Goal: Task Accomplishment & Management: Manage account settings

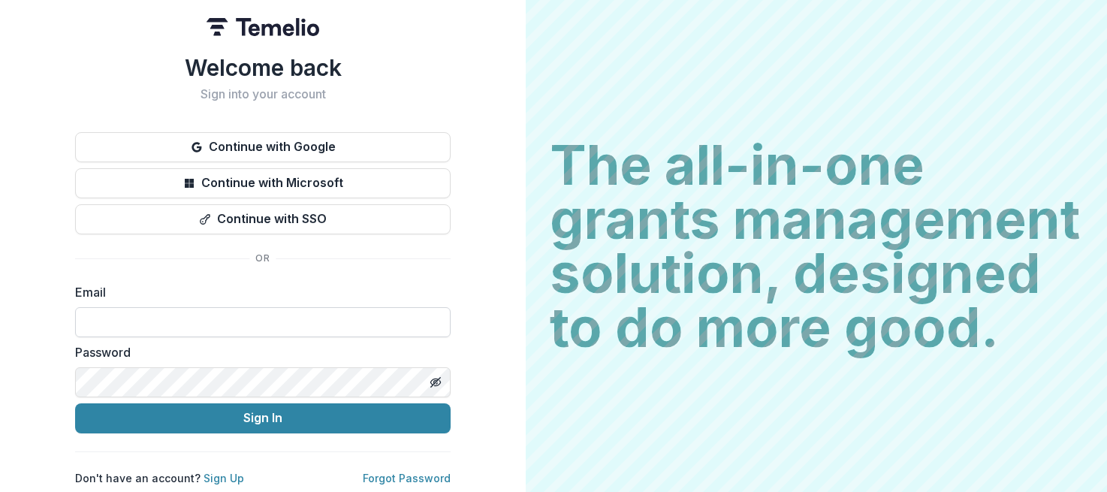
click at [177, 307] on input at bounding box center [262, 322] width 375 height 30
type input "**********"
click at [75, 403] on button "Sign In" at bounding box center [262, 418] width 375 height 30
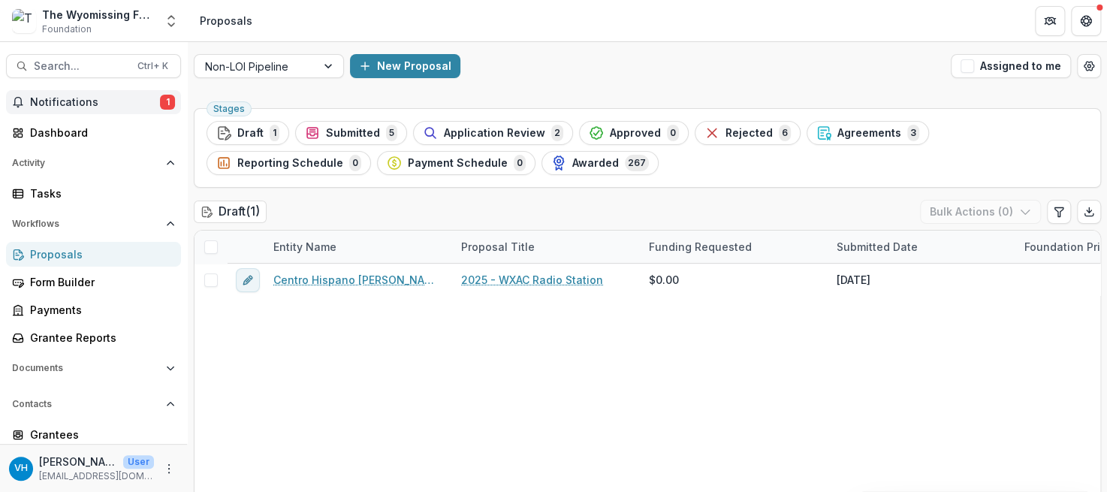
click at [141, 104] on span "Notifications" at bounding box center [95, 102] width 130 height 13
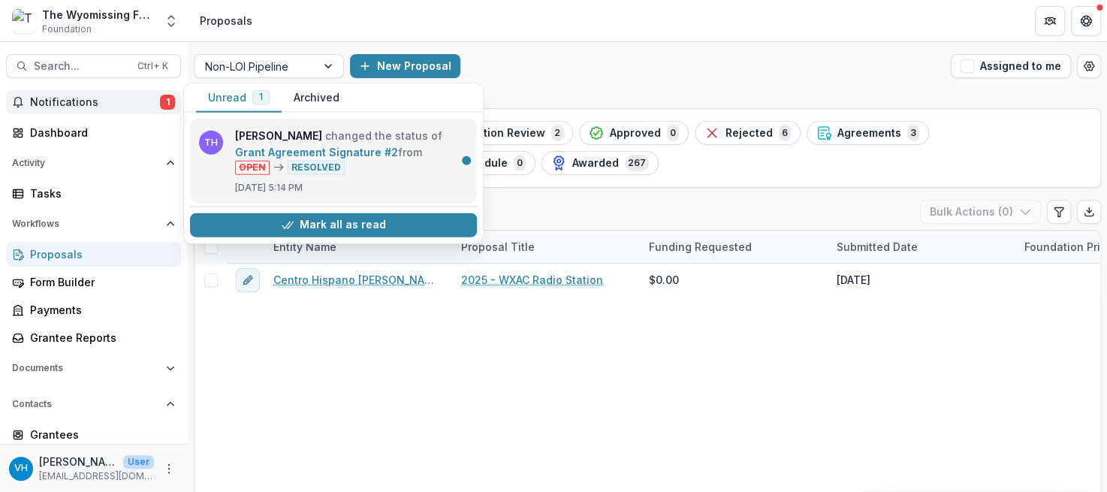
click at [330, 146] on link "Grant Agreement Signature #2" at bounding box center [316, 152] width 163 height 13
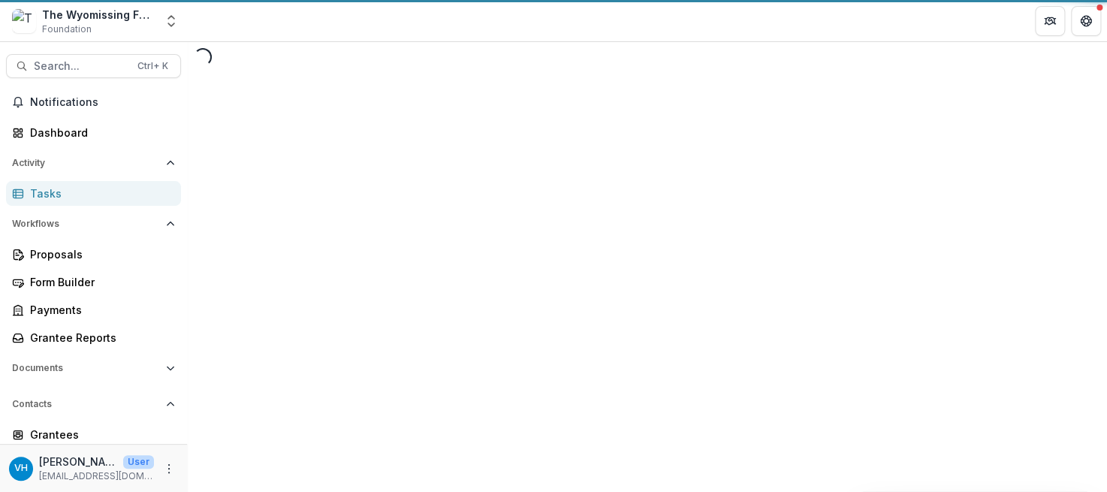
select select "********"
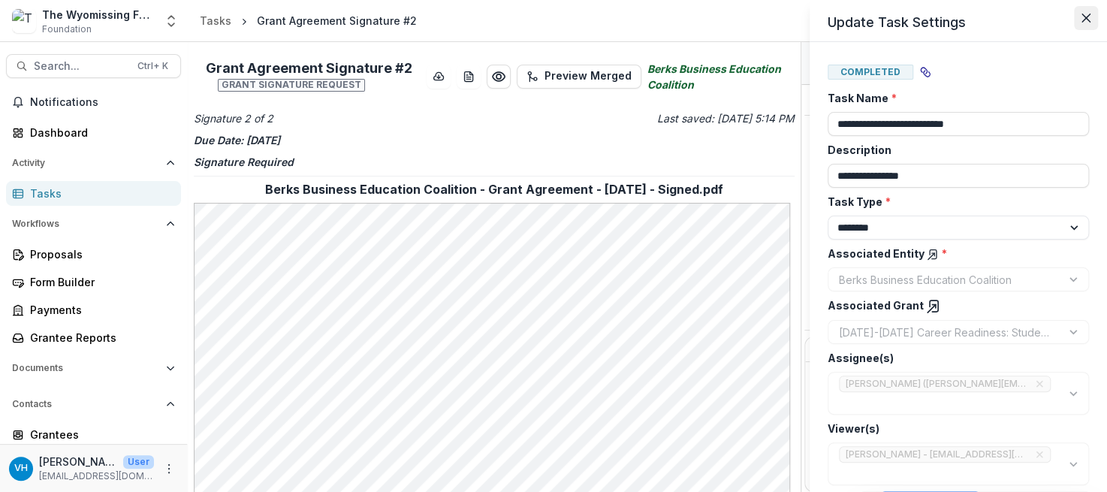
click at [1084, 14] on icon "Close" at bounding box center [1085, 18] width 9 height 9
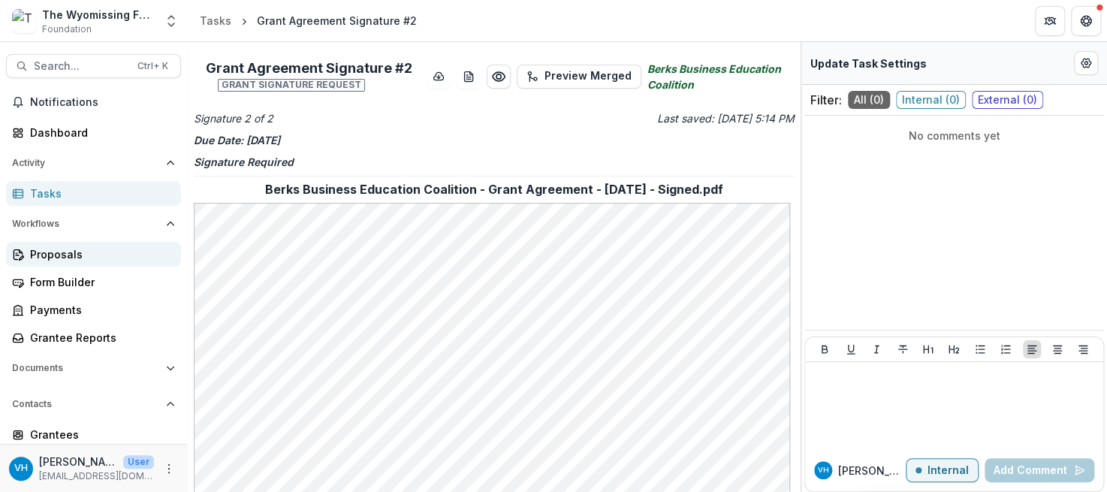
click at [95, 246] on div "Proposals" at bounding box center [99, 254] width 139 height 16
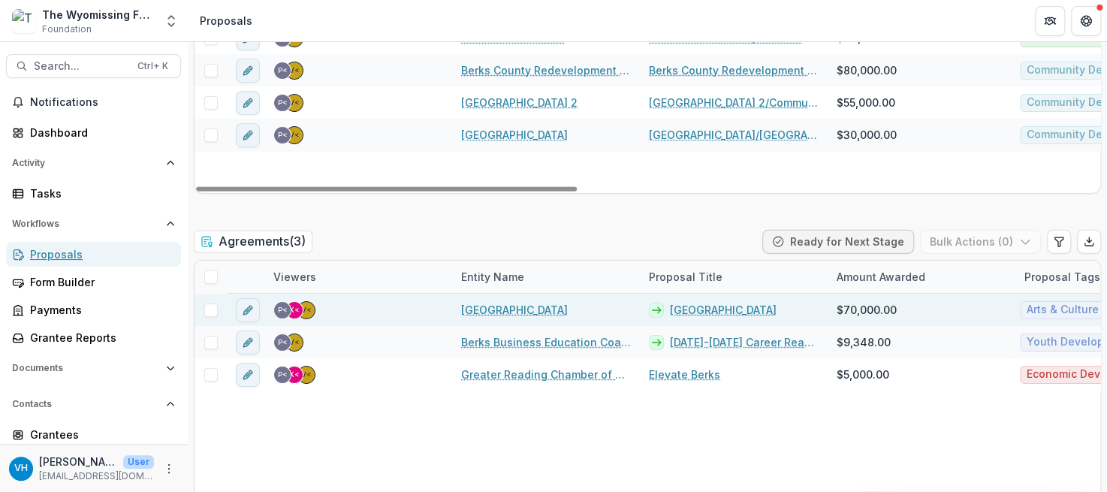
scroll to position [1727, 0]
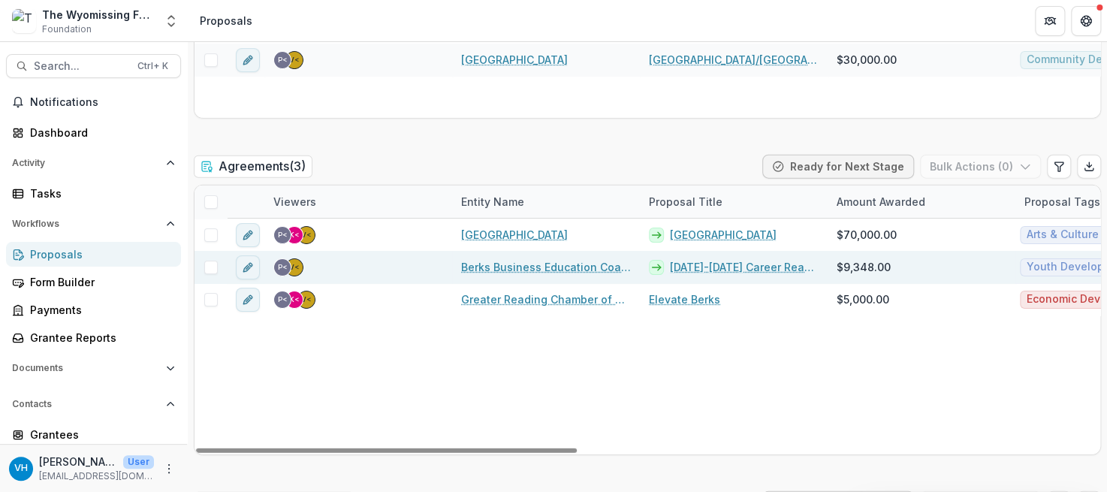
click at [564, 262] on link "Berks Business Education Coalition" at bounding box center [546, 267] width 170 height 16
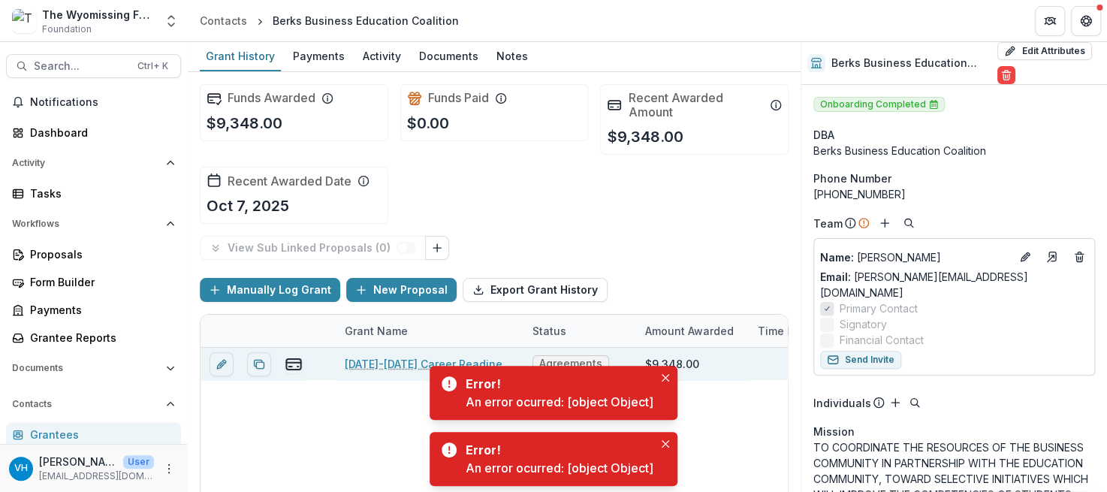
click at [411, 360] on link "[DATE]-[DATE] Career Readiness: Student Perspectives" at bounding box center [430, 364] width 170 height 16
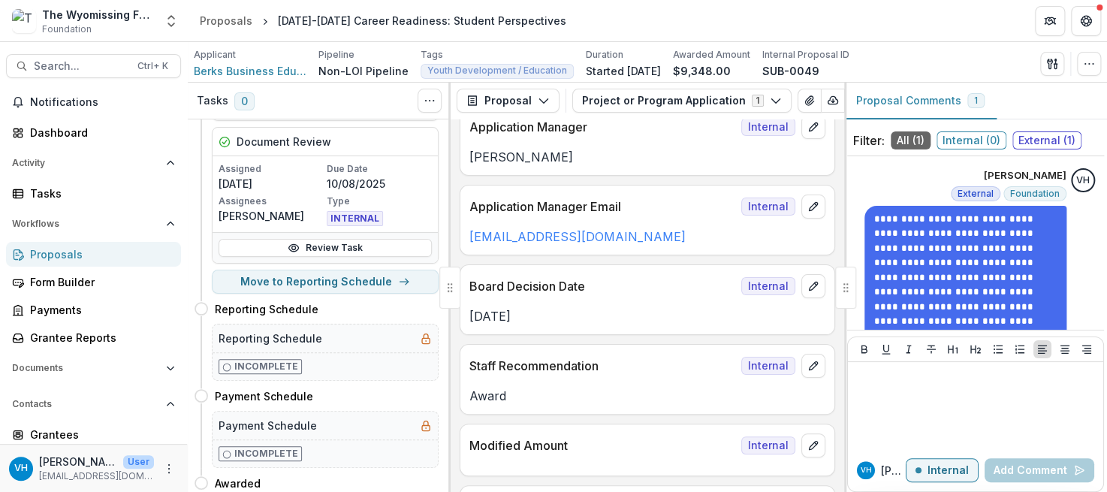
scroll to position [688, 0]
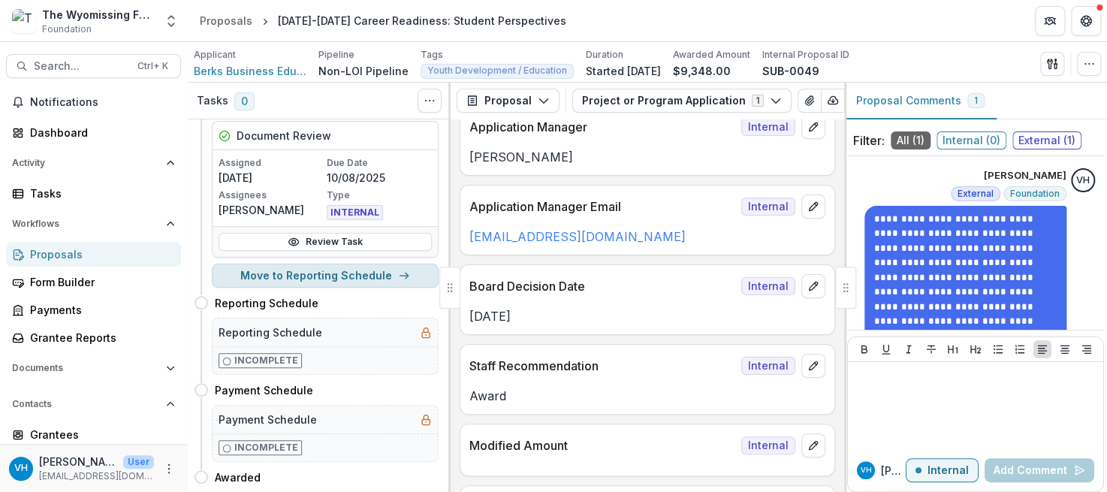
click at [356, 270] on button "Move to Reporting Schedule" at bounding box center [325, 276] width 227 height 24
select select "**********"
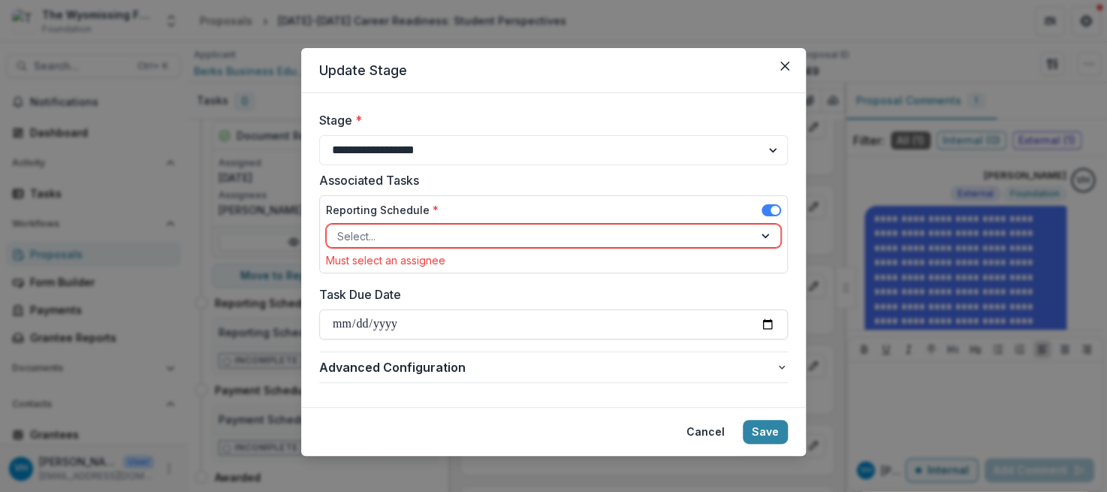
click at [443, 234] on div at bounding box center [539, 236] width 405 height 19
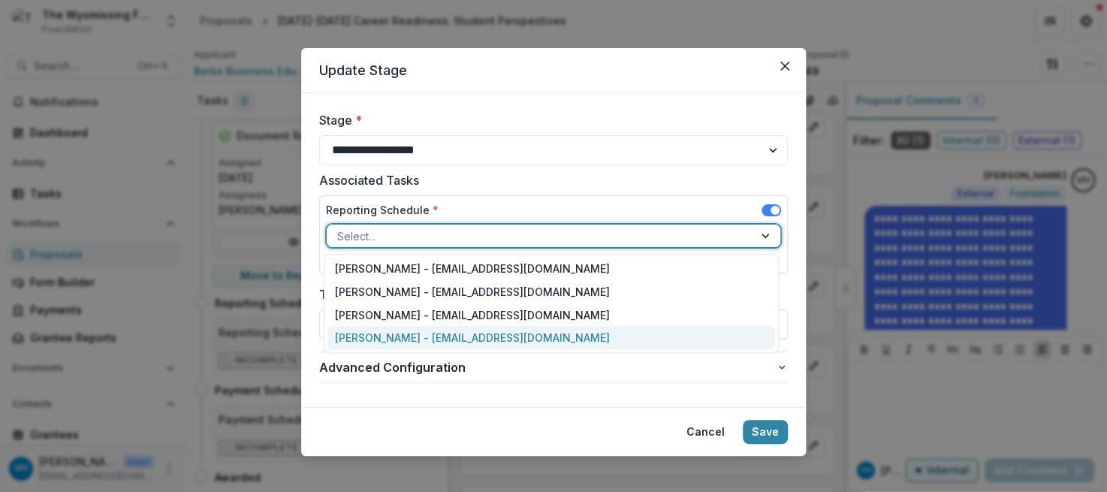
click at [457, 336] on div "[PERSON_NAME] - [EMAIL_ADDRESS][DOMAIN_NAME]" at bounding box center [551, 337] width 448 height 23
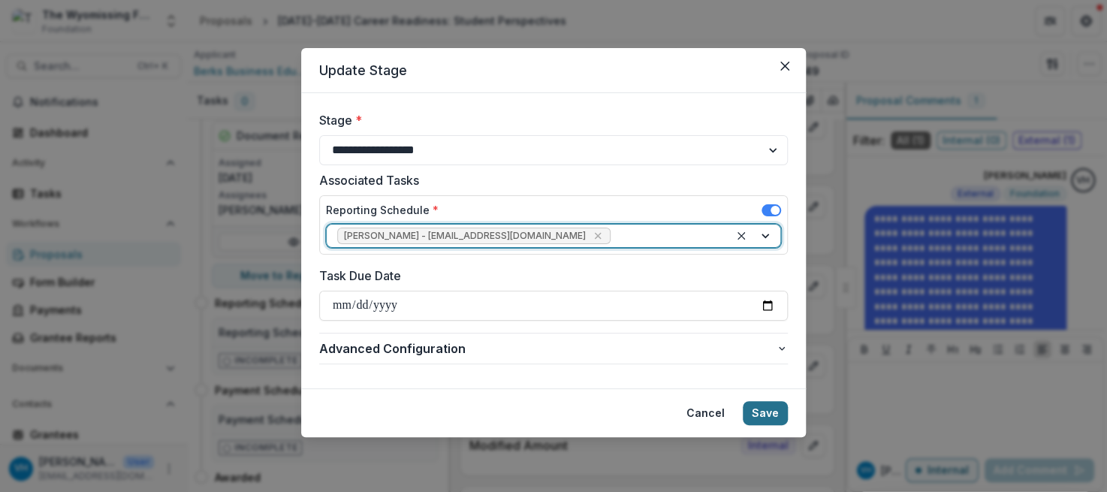
click at [782, 408] on button "Save" at bounding box center [765, 413] width 45 height 24
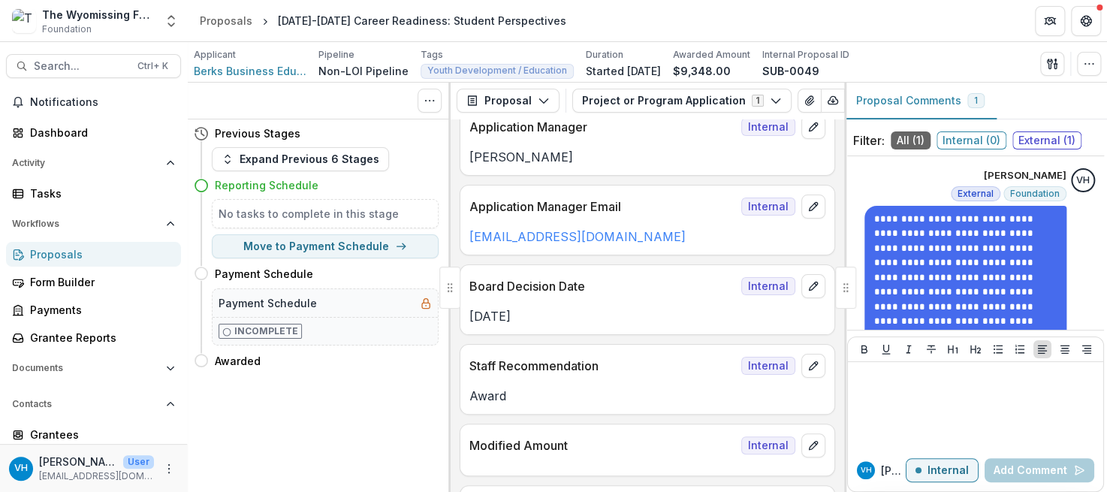
scroll to position [0, 0]
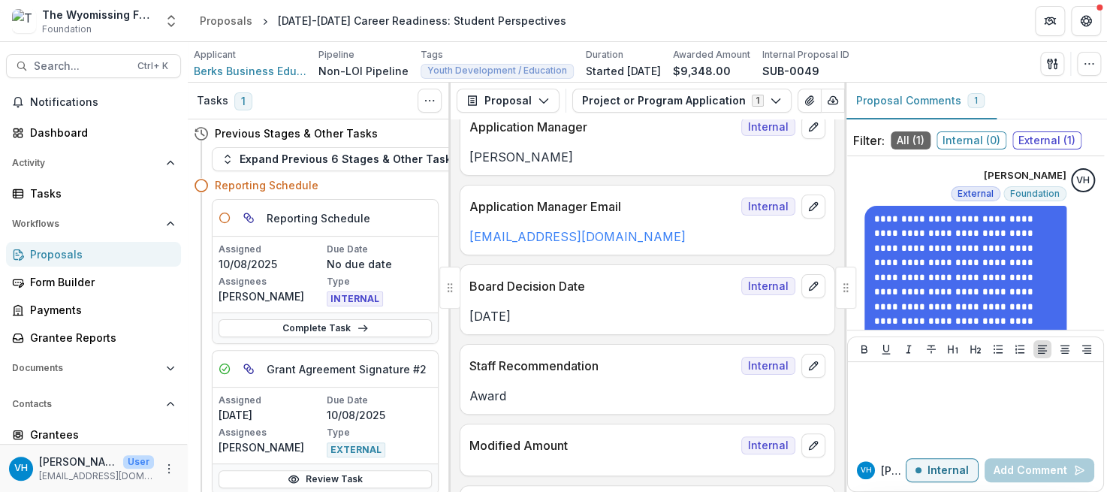
click at [373, 333] on link "Complete Task" at bounding box center [325, 328] width 213 height 18
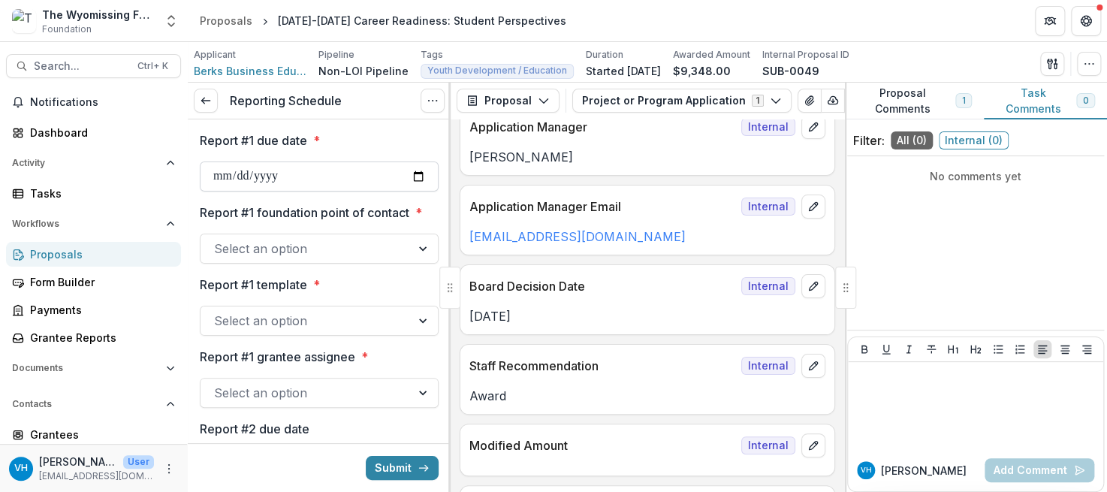
click at [225, 171] on input "Report #1 due date *" at bounding box center [319, 176] width 239 height 30
click at [220, 174] on input "**********" at bounding box center [319, 176] width 239 height 30
type input "**********"
click at [275, 204] on p "Report #1 foundation point of contact" at bounding box center [304, 212] width 209 height 18
click at [218, 240] on input "Report #1 foundation point of contact *" at bounding box center [216, 249] width 4 height 18
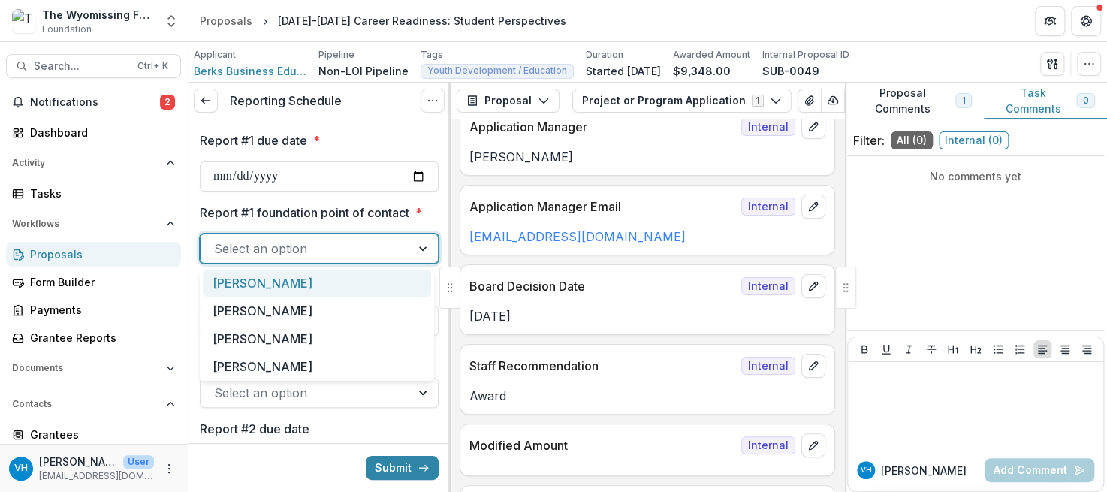
click at [321, 241] on div at bounding box center [305, 248] width 183 height 21
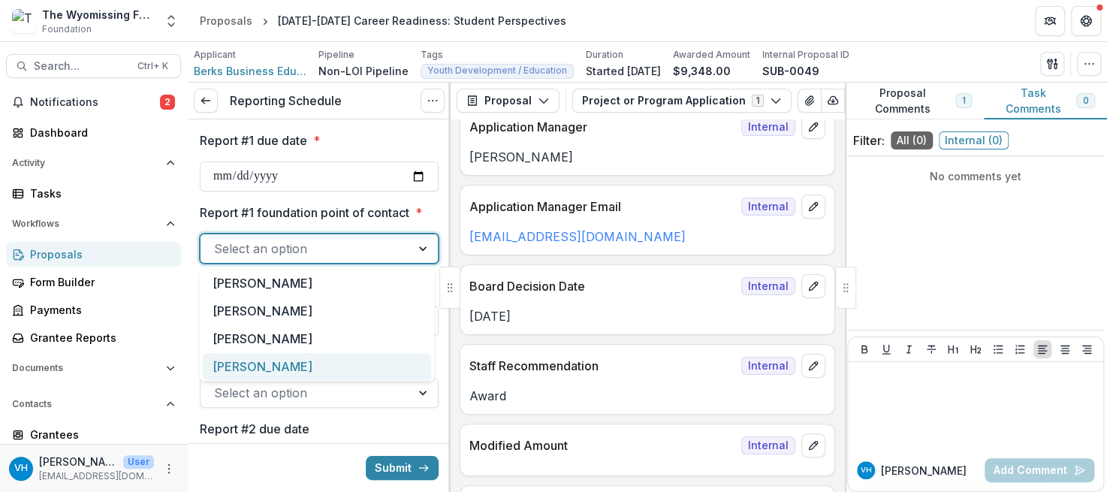
click at [272, 369] on div "[PERSON_NAME]" at bounding box center [317, 367] width 228 height 28
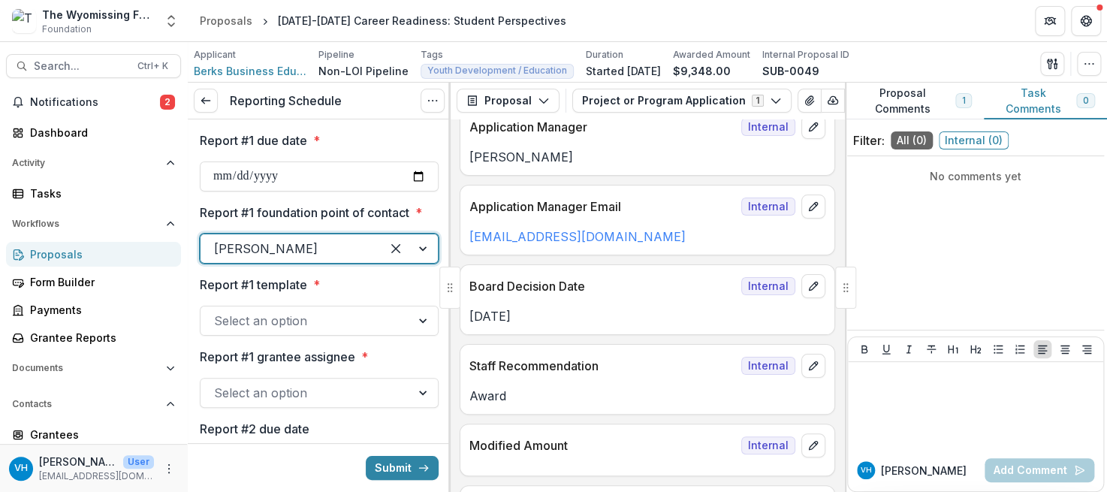
click at [291, 317] on div at bounding box center [305, 320] width 183 height 21
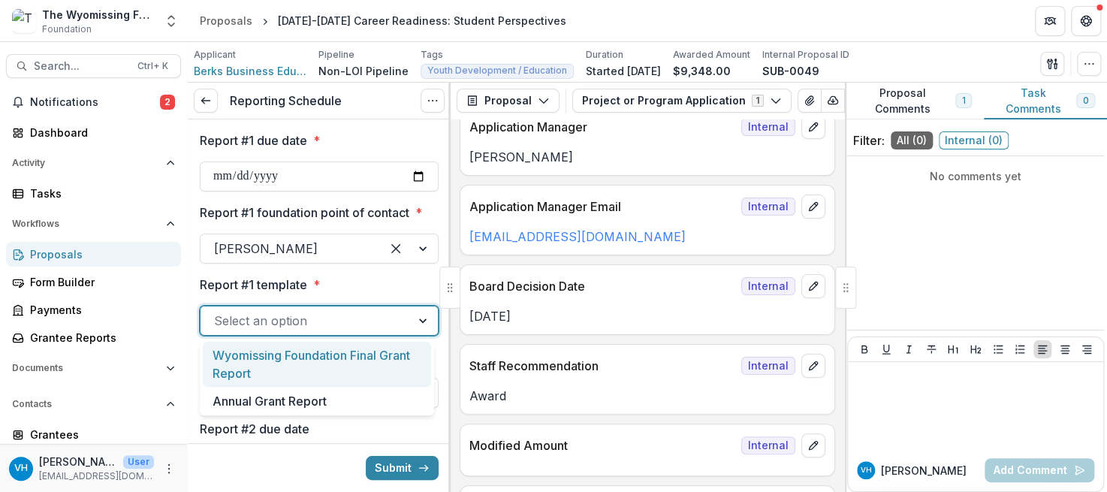
click at [284, 356] on div "Wyomissing Foundation Final Grant Report" at bounding box center [317, 365] width 228 height 46
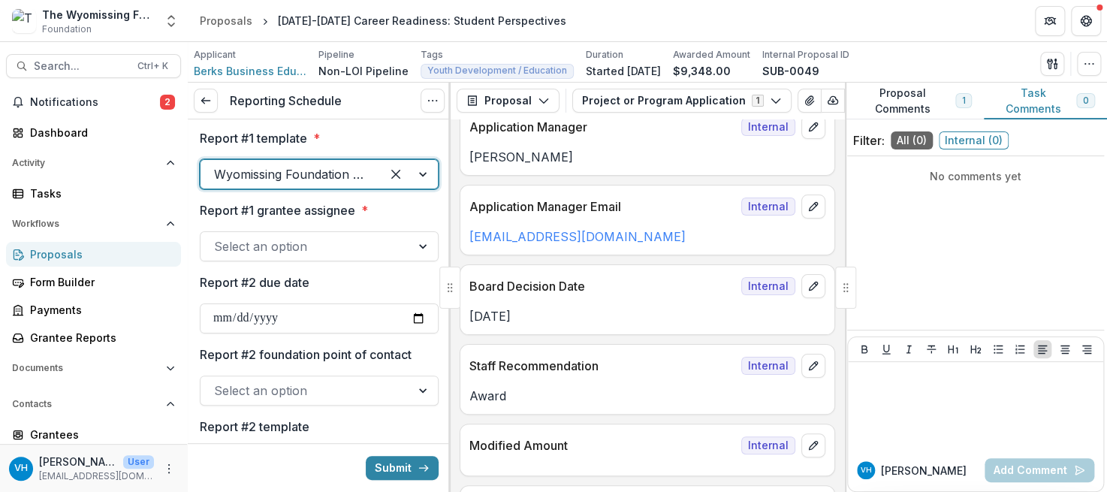
scroll to position [150, 0]
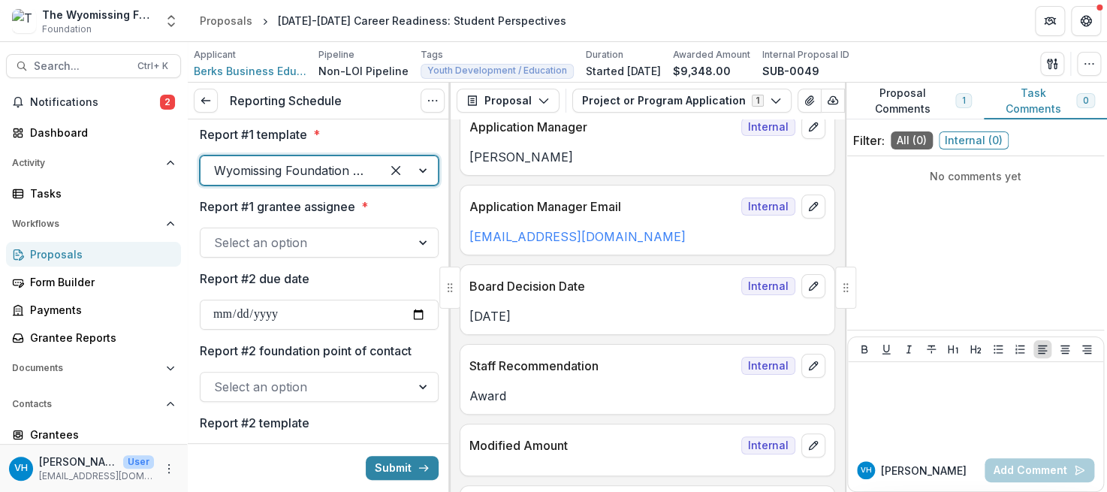
click at [338, 177] on div at bounding box center [290, 170] width 153 height 21
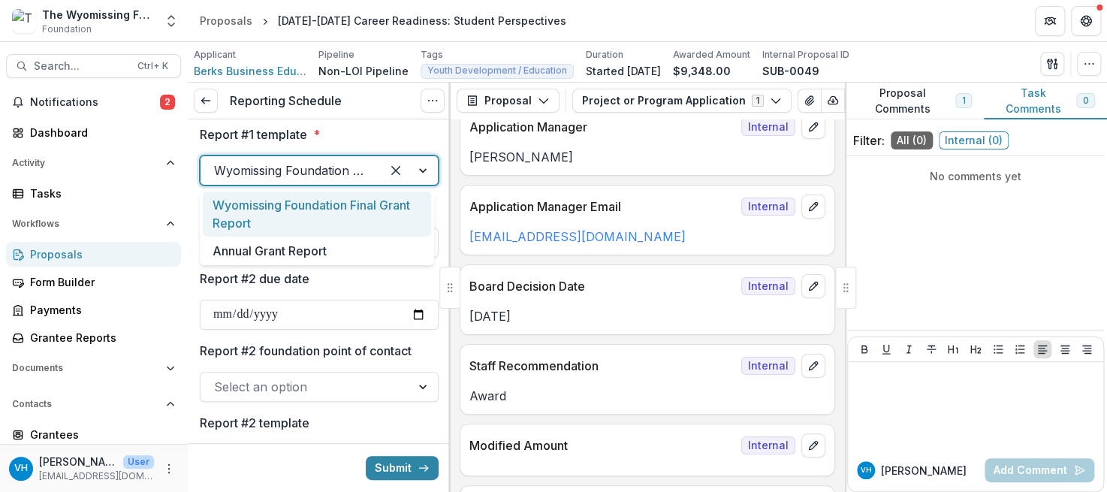
click at [345, 219] on div "Wyomissing Foundation Final Grant Report" at bounding box center [317, 214] width 228 height 46
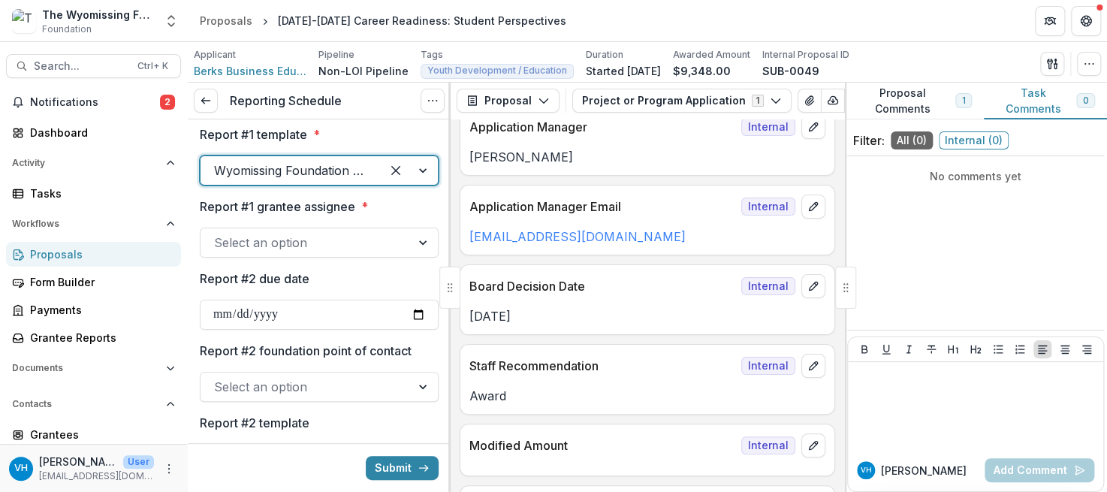
click at [336, 237] on div at bounding box center [305, 242] width 183 height 21
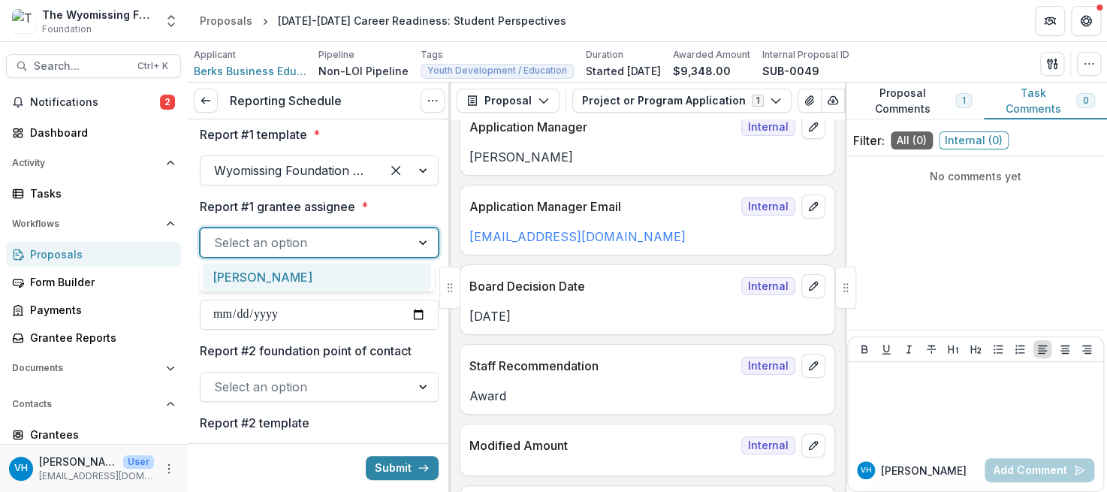
click at [321, 279] on div "[PERSON_NAME]" at bounding box center [317, 278] width 228 height 28
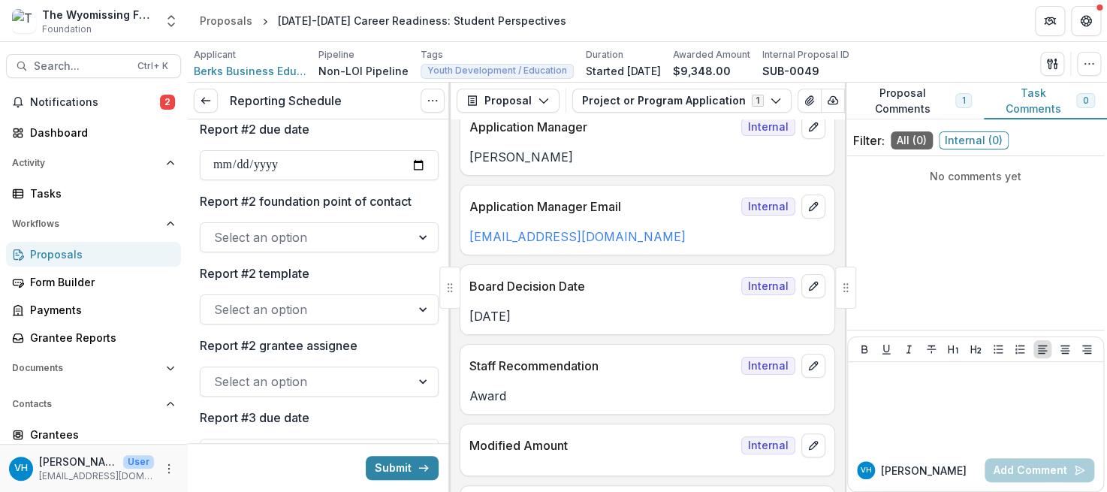
scroll to position [300, 0]
click at [381, 465] on button "Submit" at bounding box center [402, 468] width 73 height 24
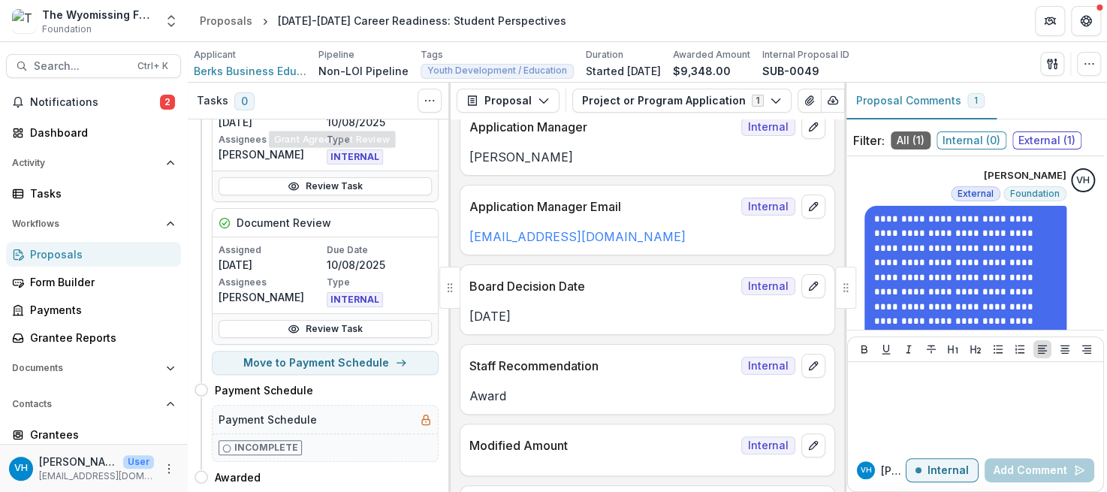
scroll to position [601, 0]
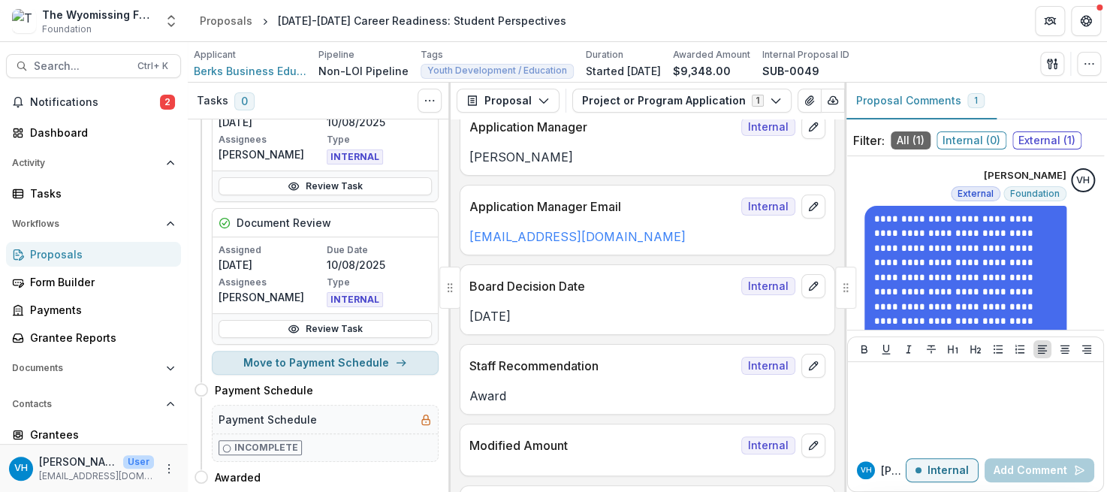
click at [351, 351] on button "Move to Payment Schedule" at bounding box center [325, 363] width 227 height 24
select select "**********"
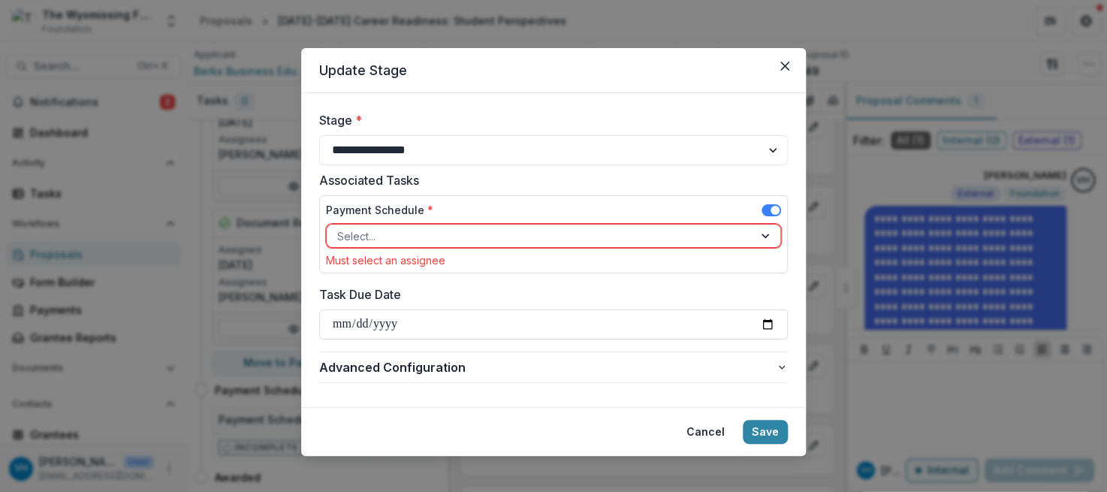
click at [390, 231] on div at bounding box center [539, 236] width 405 height 19
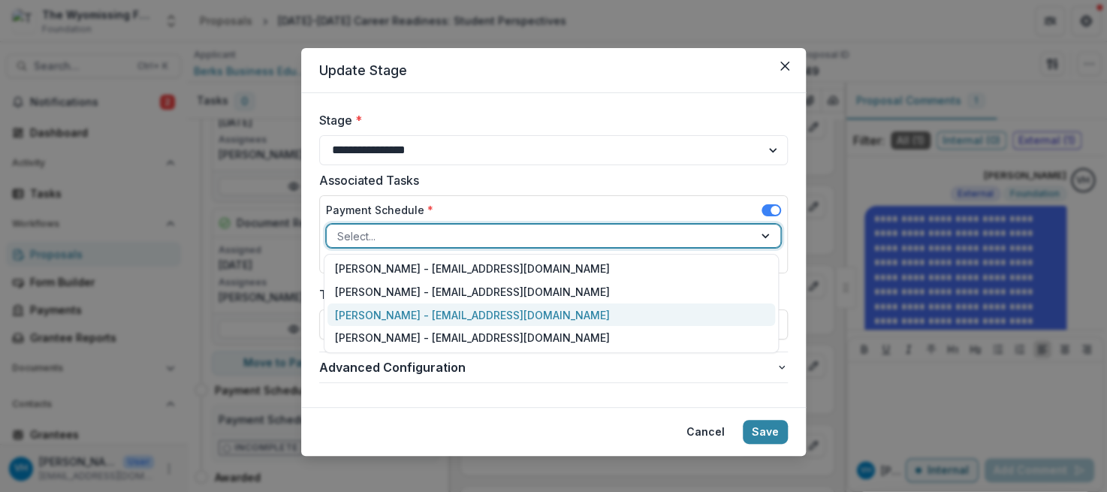
click at [414, 315] on div "[PERSON_NAME] - [EMAIL_ADDRESS][DOMAIN_NAME]" at bounding box center [551, 314] width 448 height 23
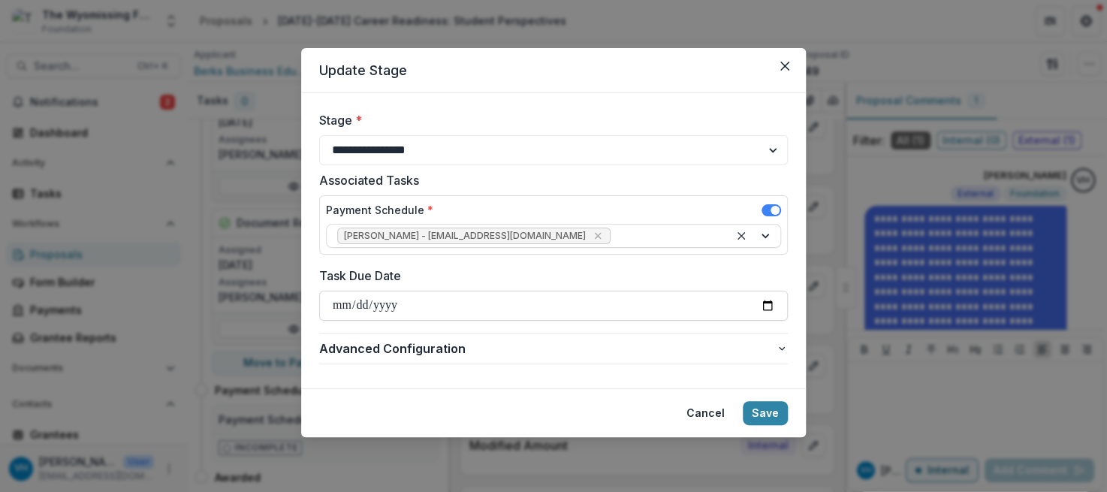
click at [351, 303] on input "Task Due Date" at bounding box center [553, 306] width 469 height 30
click at [403, 273] on label "Task Due Date" at bounding box center [549, 276] width 460 height 18
click at [403, 291] on input "Task Due Date" at bounding box center [553, 306] width 469 height 30
type input "**********"
click at [744, 328] on div "**********" at bounding box center [553, 349] width 469 height 44
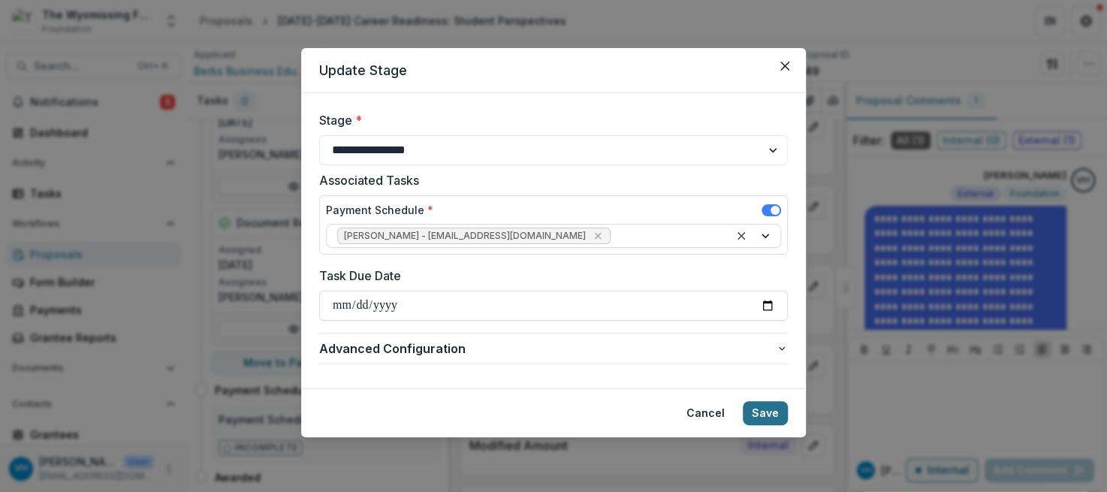
click at [766, 408] on button "Save" at bounding box center [765, 413] width 45 height 24
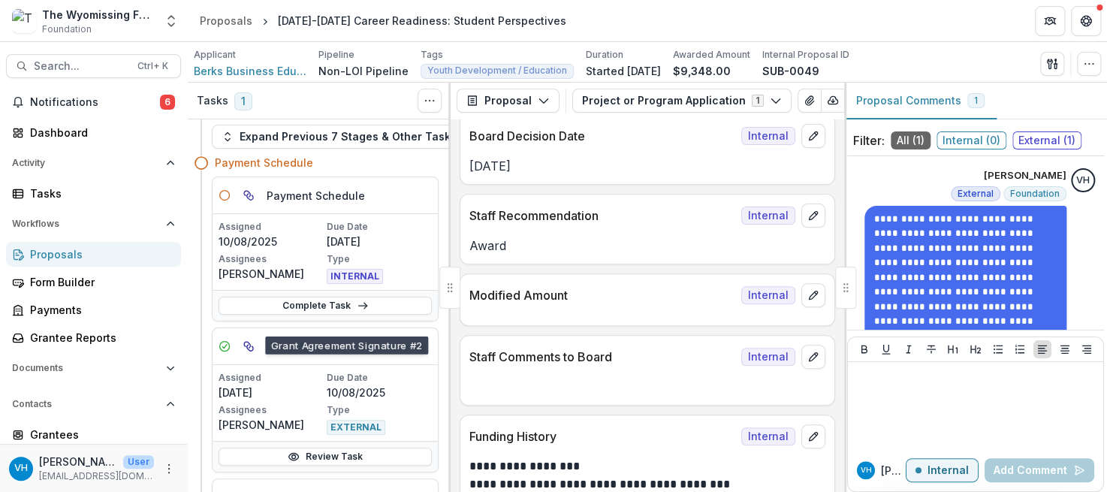
scroll to position [0, 0]
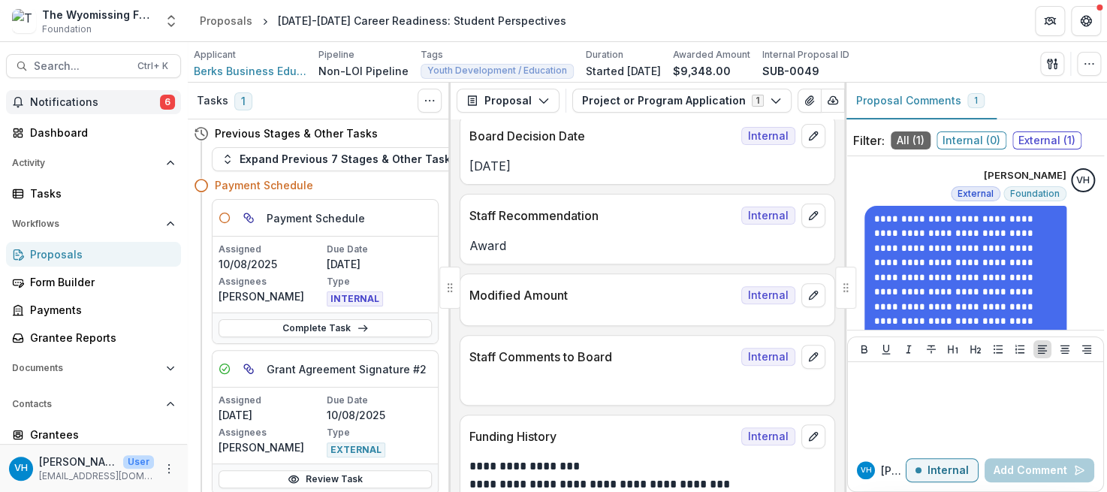
click at [143, 101] on span "Notifications" at bounding box center [95, 102] width 130 height 13
click at [808, 9] on header "Proposals [DATE]-[DATE] Career Readiness: Student Perspectives" at bounding box center [647, 20] width 919 height 41
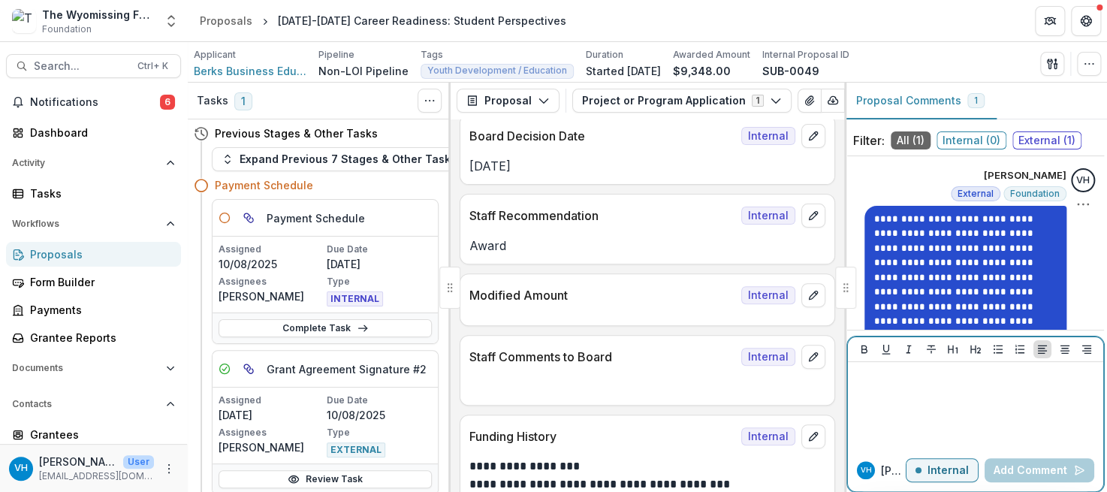
drag, startPoint x: 940, startPoint y: 469, endPoint x: 953, endPoint y: 273, distance: 196.4
click at [941, 469] on p "Internal" at bounding box center [947, 470] width 41 height 13
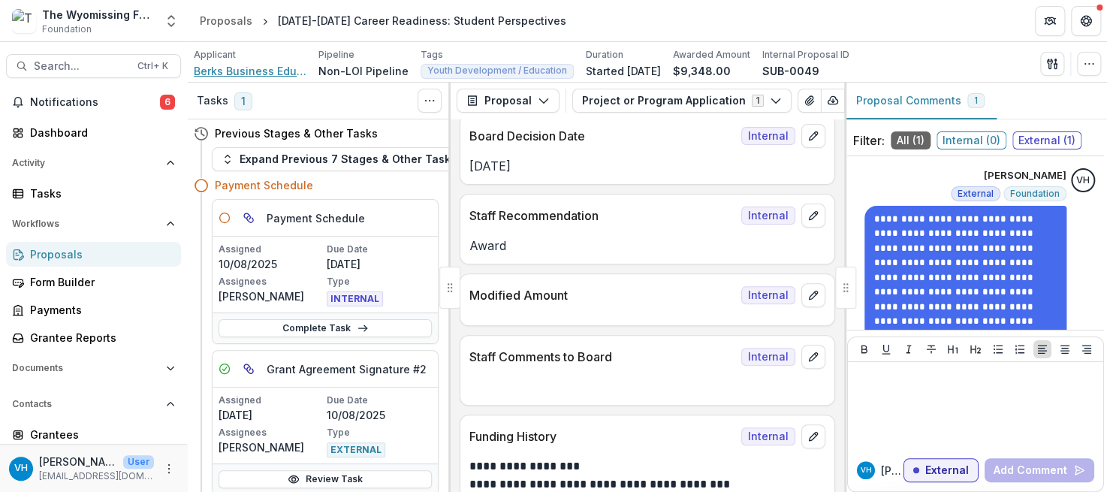
click at [277, 69] on span "Berks Business Education Coalition" at bounding box center [250, 71] width 113 height 16
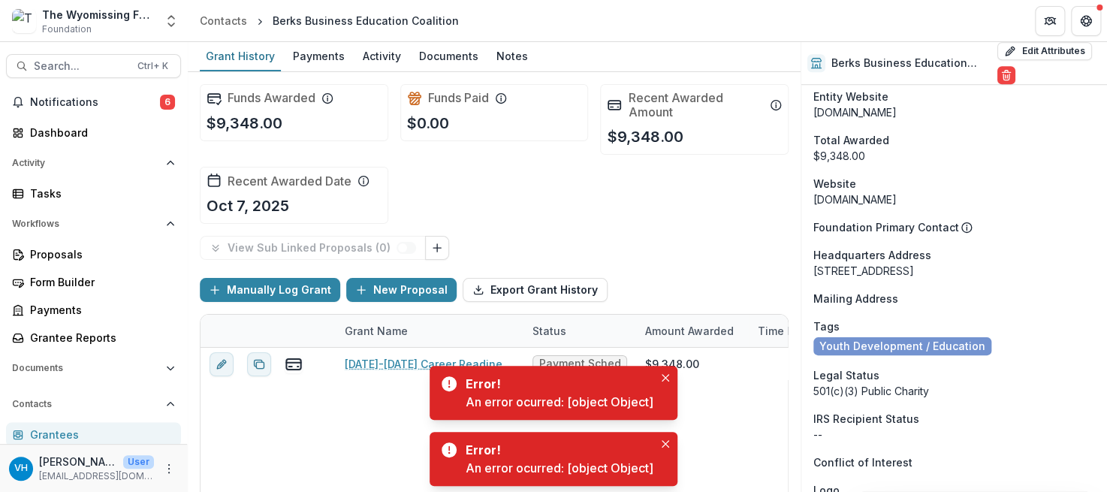
scroll to position [601, 0]
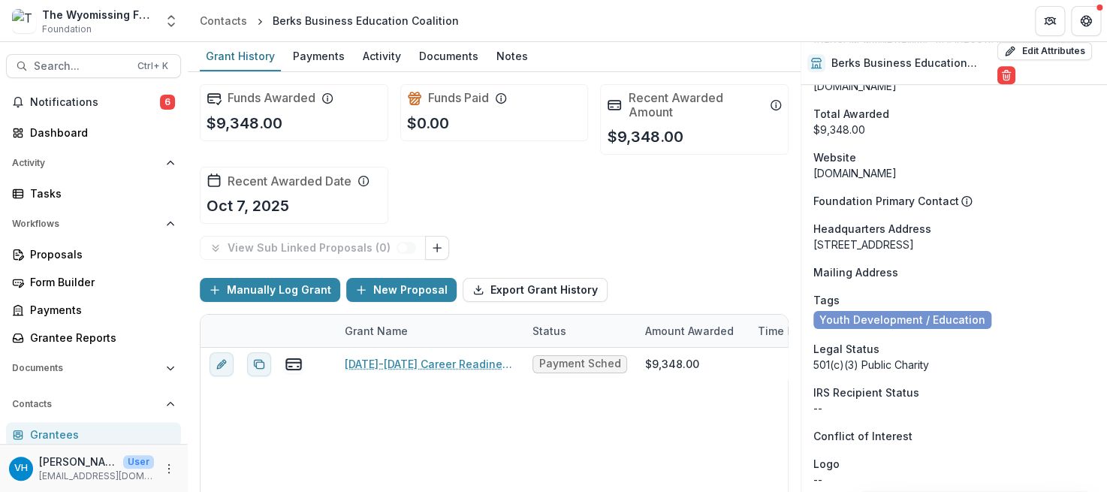
drag, startPoint x: 907, startPoint y: 257, endPoint x: 815, endPoint y: 246, distance: 93.0
click at [815, 246] on div "[STREET_ADDRESS]" at bounding box center [954, 245] width 282 height 16
copy div "[STREET_ADDRESS]"
click at [94, 101] on span "Notifications" at bounding box center [95, 102] width 130 height 13
click at [78, 253] on div "Proposals" at bounding box center [99, 254] width 139 height 16
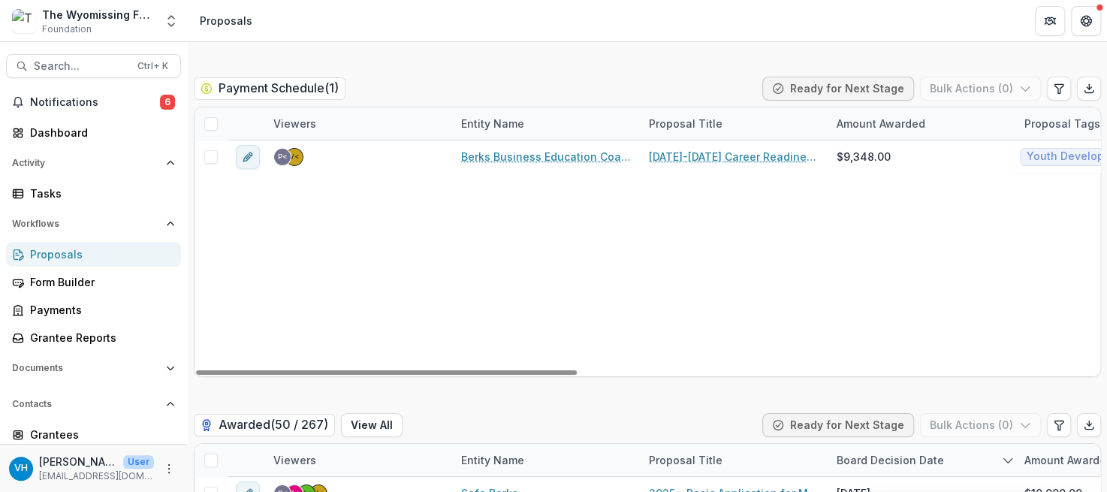
scroll to position [2328, 0]
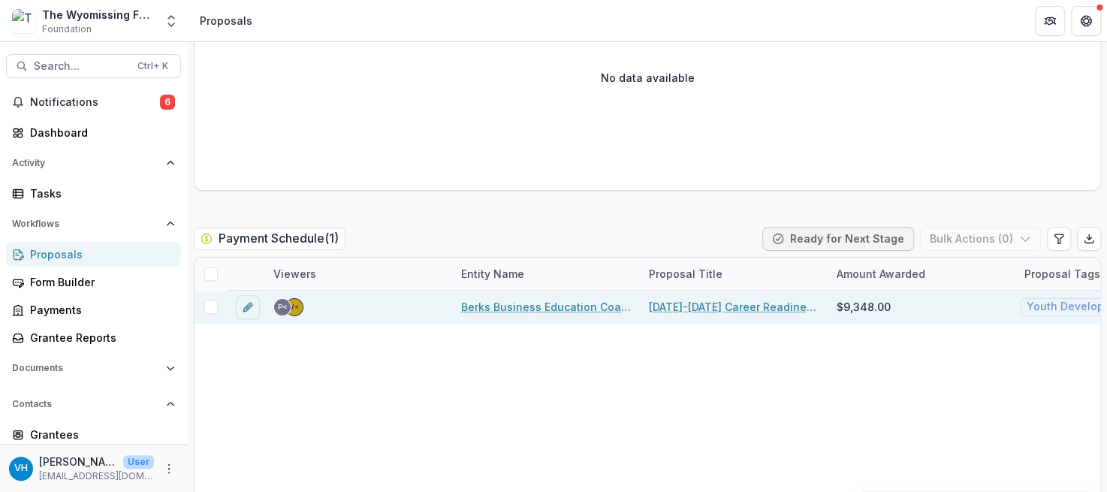
click at [475, 300] on link "Berks Business Education Coalition" at bounding box center [546, 307] width 170 height 16
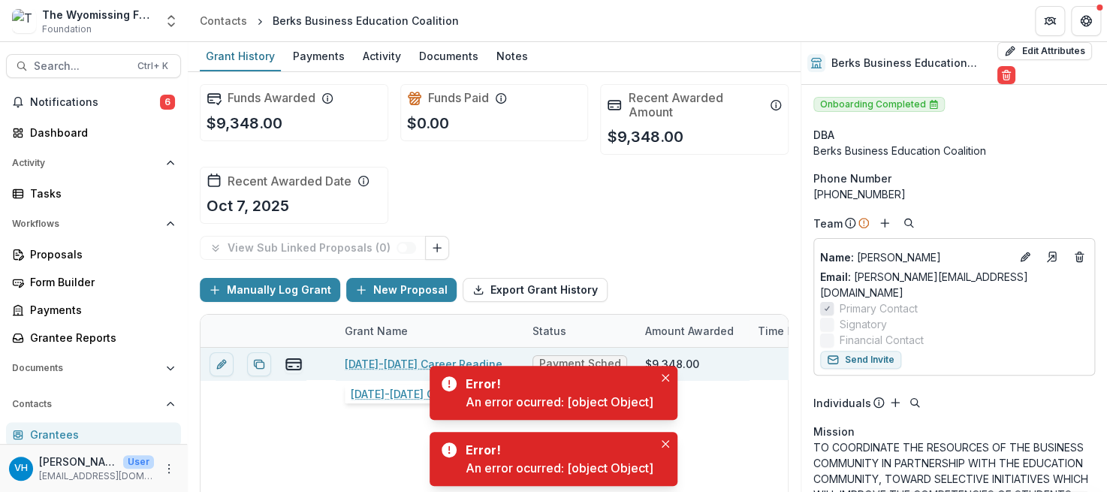
click at [405, 360] on link "[DATE]-[DATE] Career Readiness: Student Perspectives" at bounding box center [430, 364] width 170 height 16
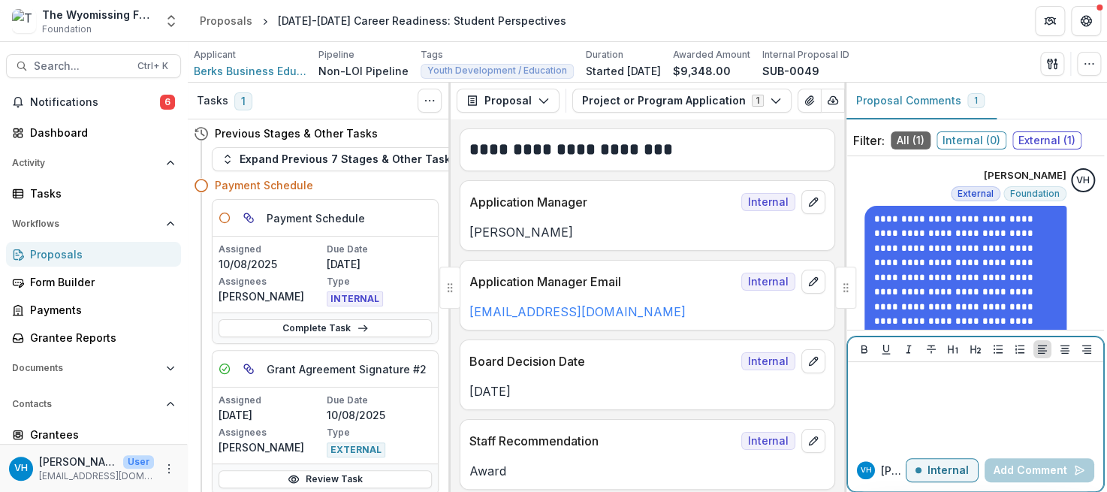
click at [943, 460] on button "Internal" at bounding box center [942, 470] width 73 height 24
drag, startPoint x: 943, startPoint y: 460, endPoint x: 921, endPoint y: 379, distance: 84.0
click at [921, 379] on p at bounding box center [975, 376] width 243 height 17
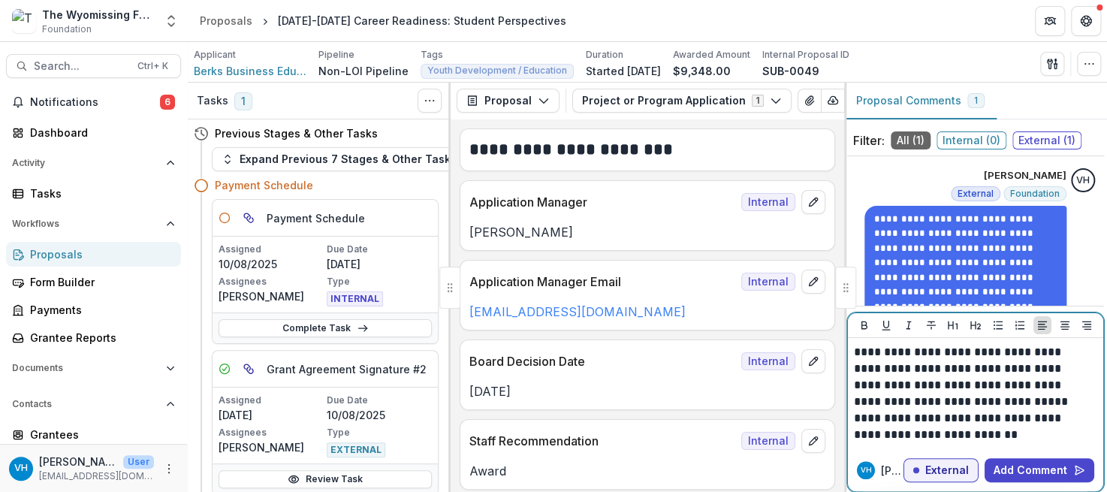
click at [949, 435] on p "**********" at bounding box center [974, 426] width 240 height 33
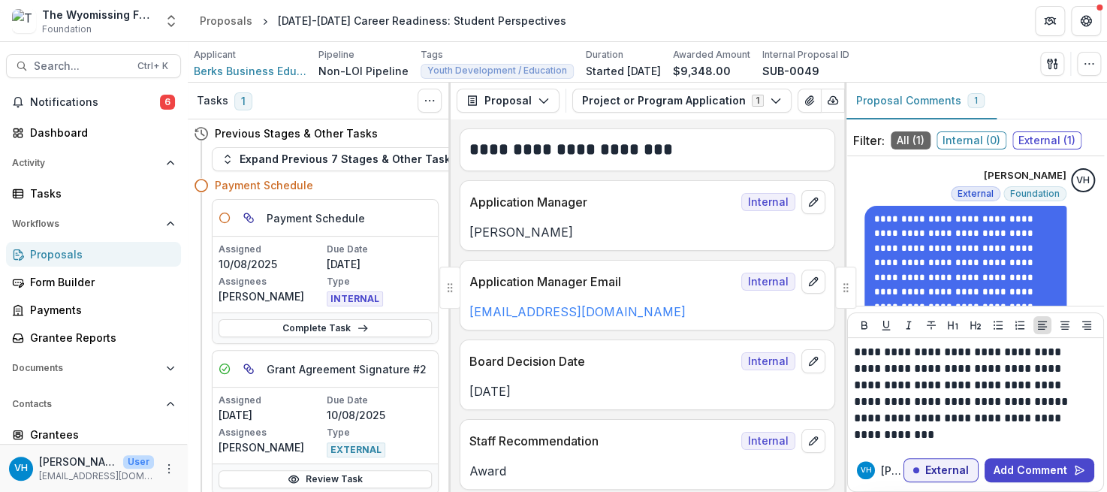
click at [852, 435] on div "**********" at bounding box center [975, 393] width 255 height 111
click at [855, 435] on p "**********" at bounding box center [974, 426] width 240 height 33
click at [960, 399] on p "**********" at bounding box center [974, 377] width 240 height 66
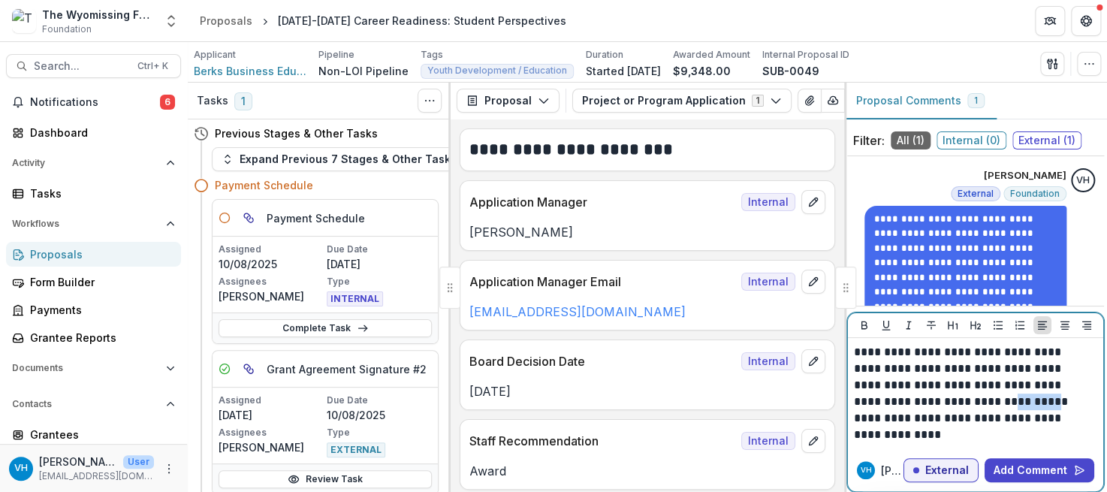
click at [960, 399] on p "**********" at bounding box center [974, 377] width 240 height 66
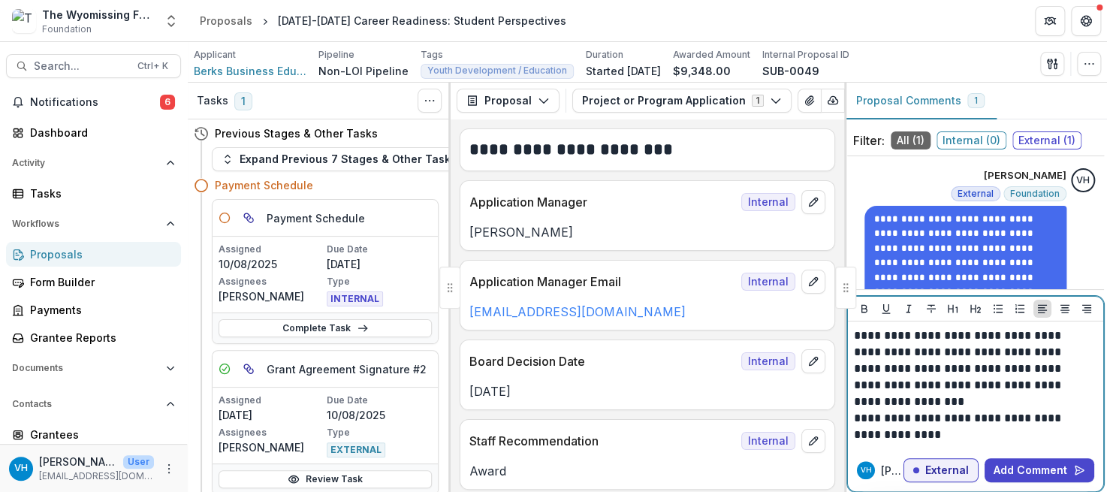
click at [993, 430] on p "**********" at bounding box center [974, 426] width 240 height 33
click at [1038, 469] on button "Add Comment" at bounding box center [1039, 470] width 110 height 24
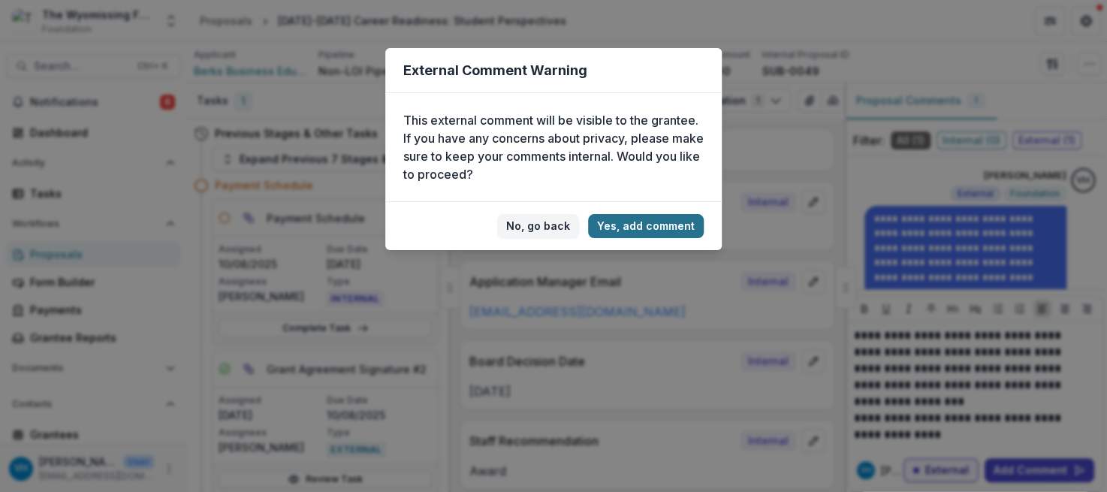
click at [690, 234] on button "Yes, add comment" at bounding box center [646, 226] width 116 height 24
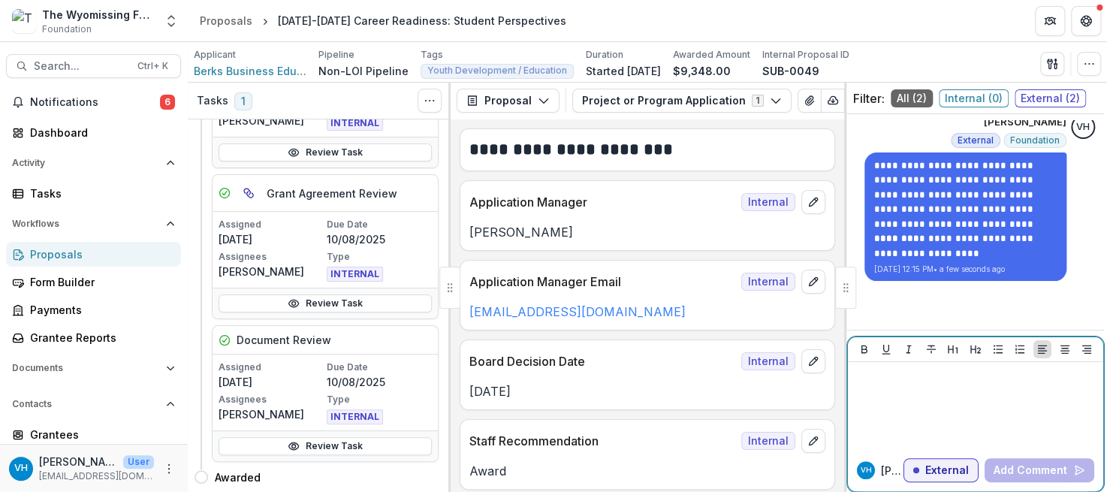
scroll to position [110, 0]
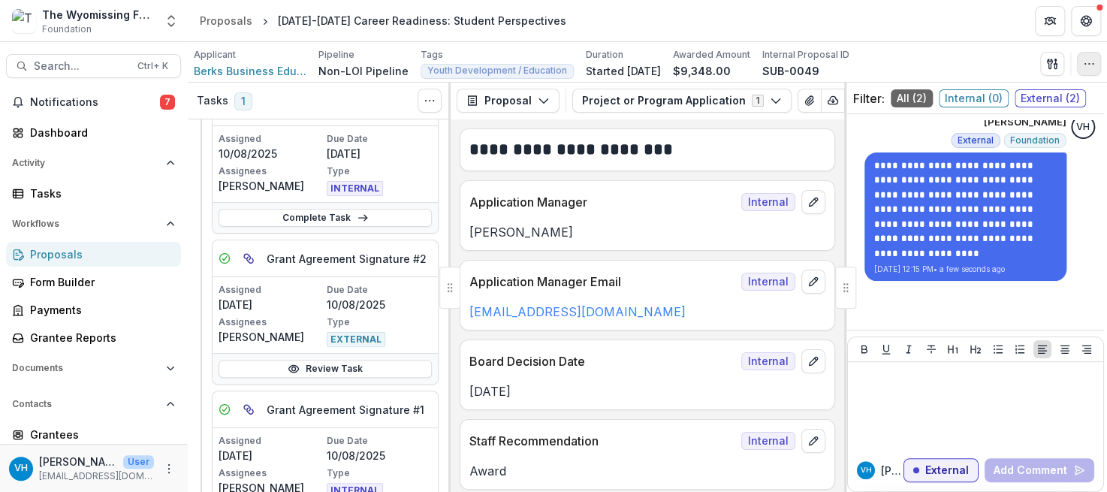
click at [1087, 62] on icon "button" at bounding box center [1089, 64] width 12 height 12
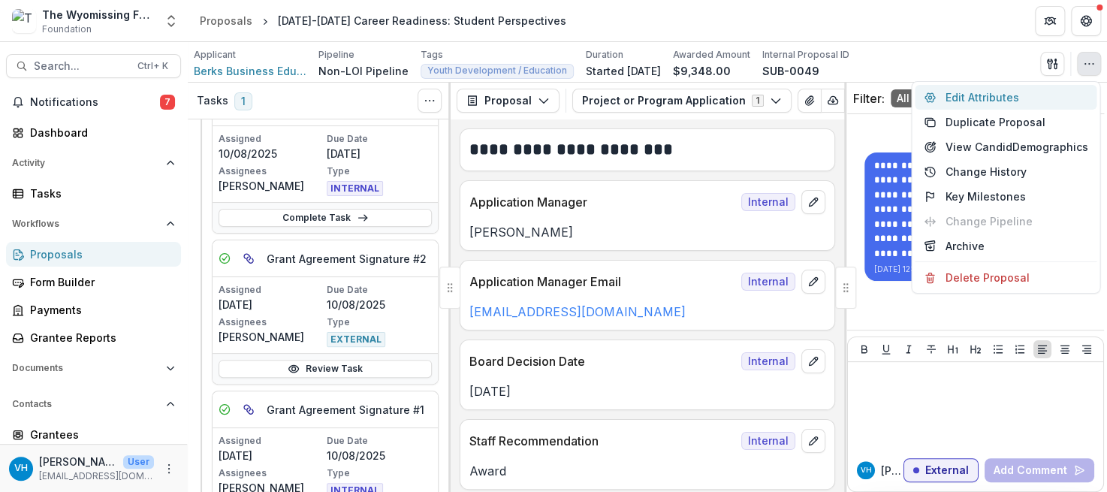
click at [964, 100] on button "Edit Attributes" at bounding box center [1006, 97] width 182 height 25
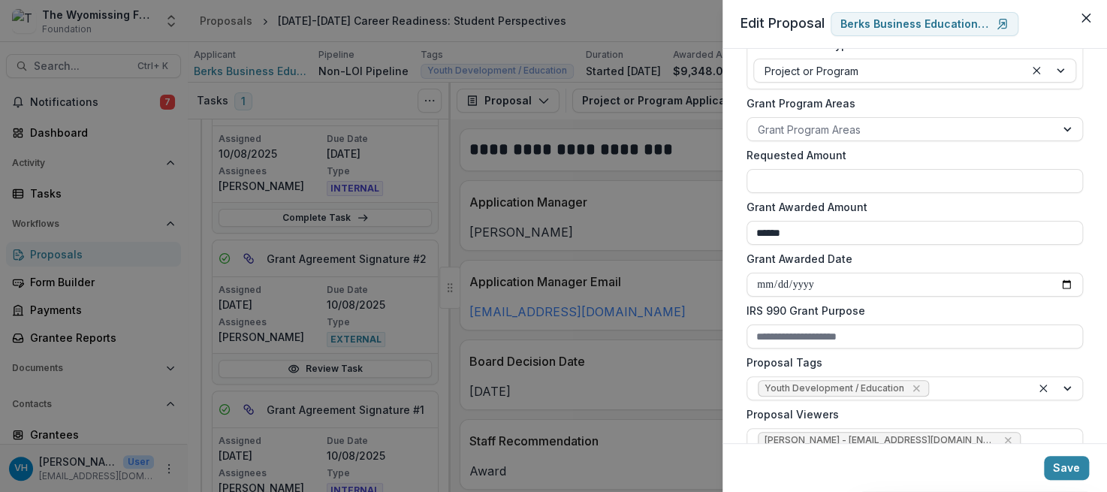
scroll to position [375, 0]
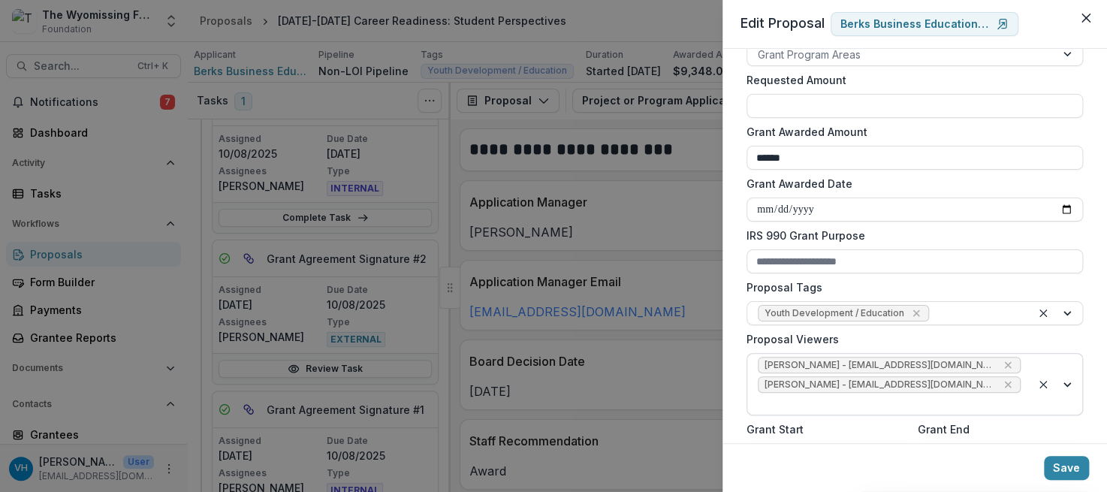
click at [1002, 366] on div "[PERSON_NAME] - [EMAIL_ADDRESS][DOMAIN_NAME] [PERSON_NAME] - [EMAIL_ADDRESS][DO…" at bounding box center [889, 384] width 284 height 61
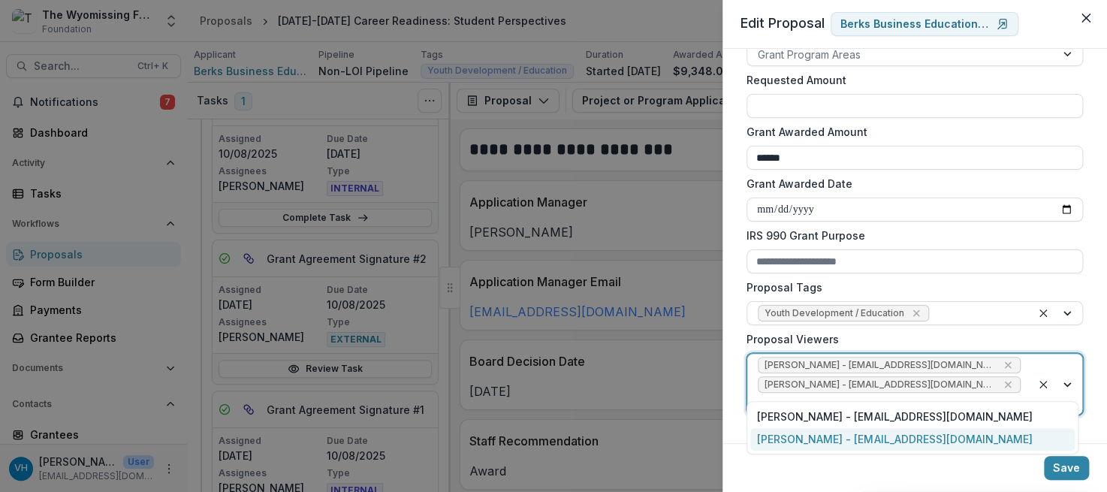
click at [950, 440] on div "[PERSON_NAME] - [EMAIL_ADDRESS][DOMAIN_NAME]" at bounding box center [912, 439] width 324 height 23
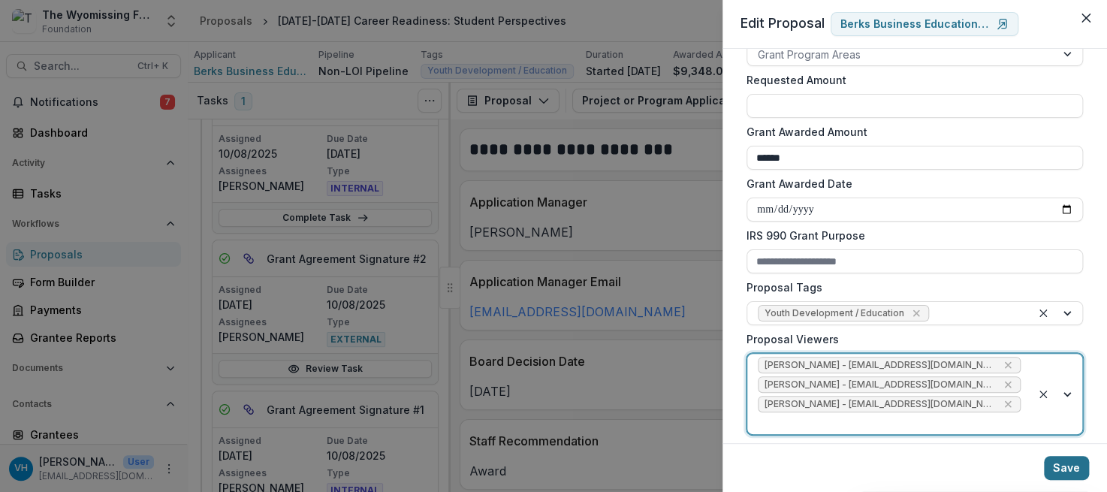
click at [1068, 468] on button "Save" at bounding box center [1066, 468] width 45 height 24
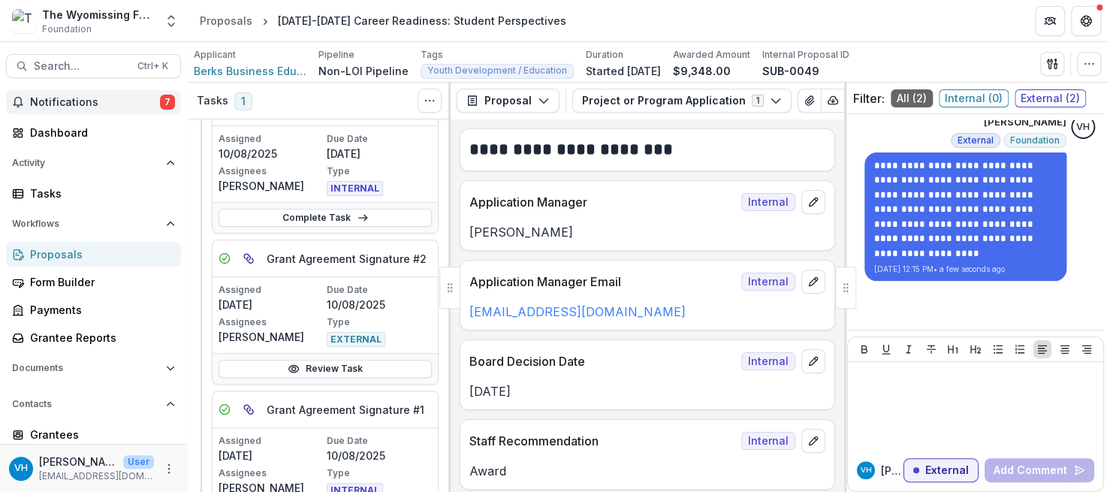
click at [89, 96] on span "Notifications" at bounding box center [95, 102] width 130 height 13
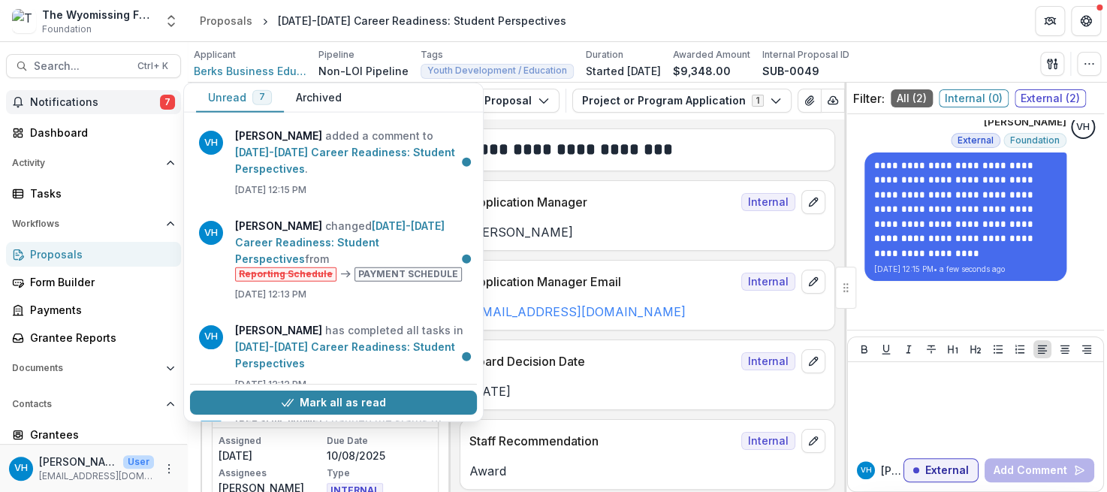
click at [101, 104] on span "Notifications" at bounding box center [95, 102] width 130 height 13
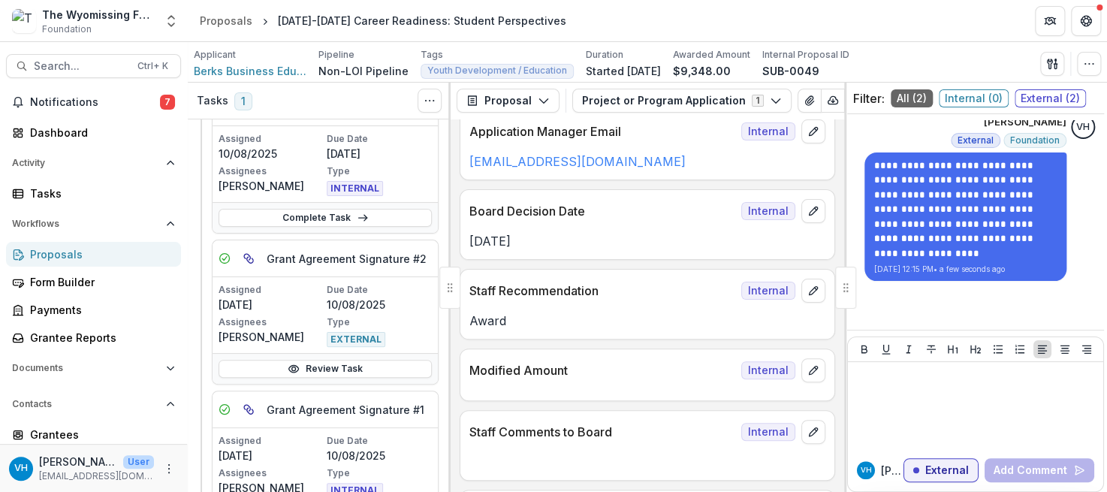
scroll to position [0, 0]
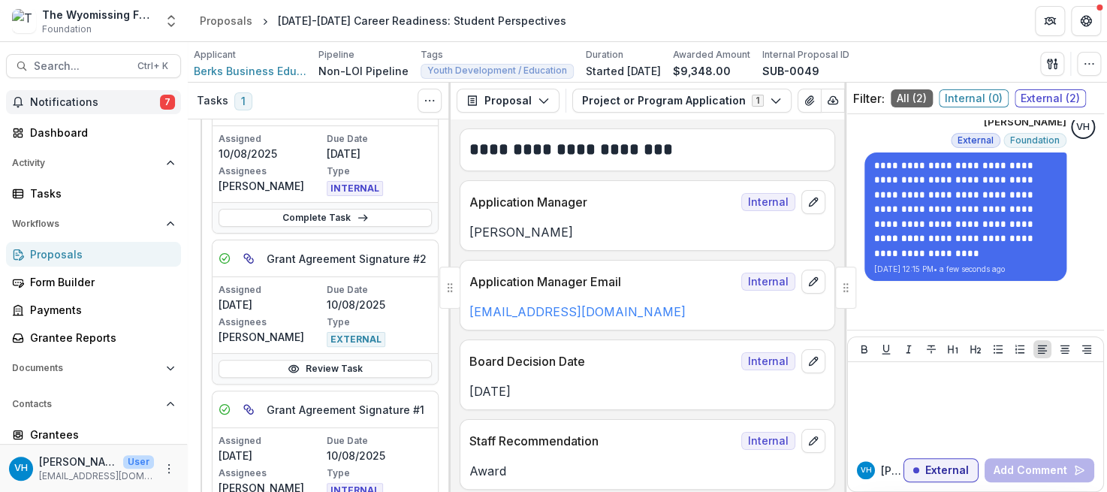
click at [150, 96] on span "Notifications" at bounding box center [95, 102] width 130 height 13
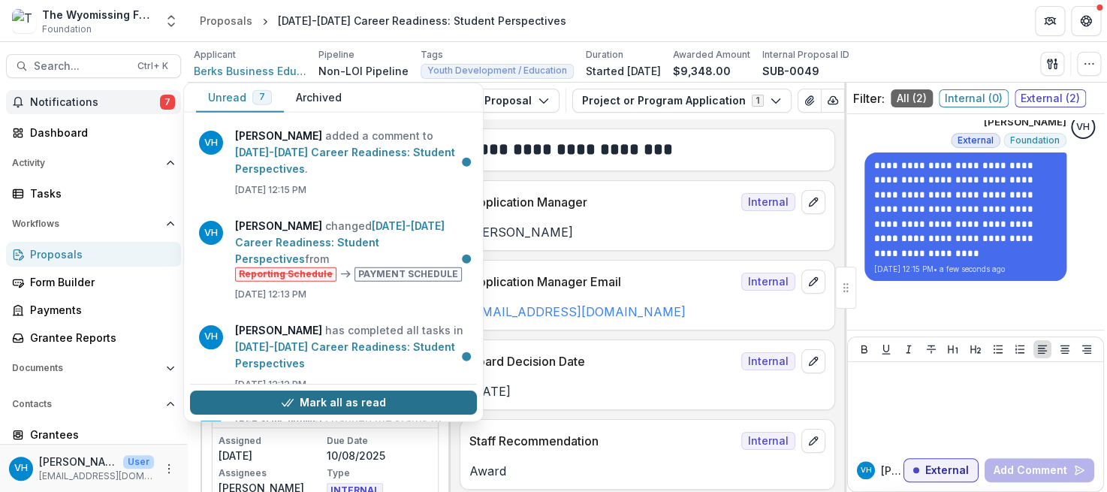
click at [345, 408] on button "Mark all as read" at bounding box center [333, 403] width 287 height 24
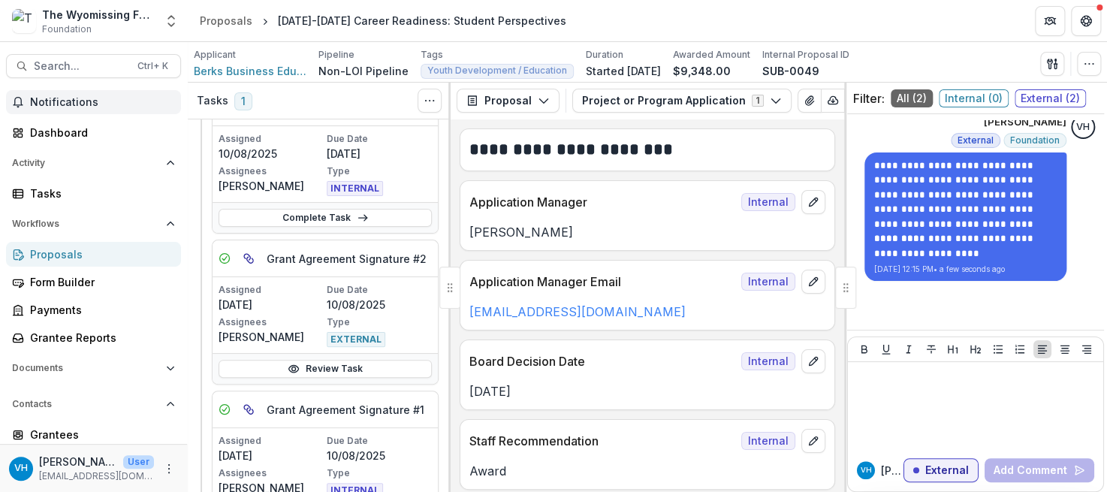
click at [68, 264] on link "Proposals" at bounding box center [93, 254] width 175 height 25
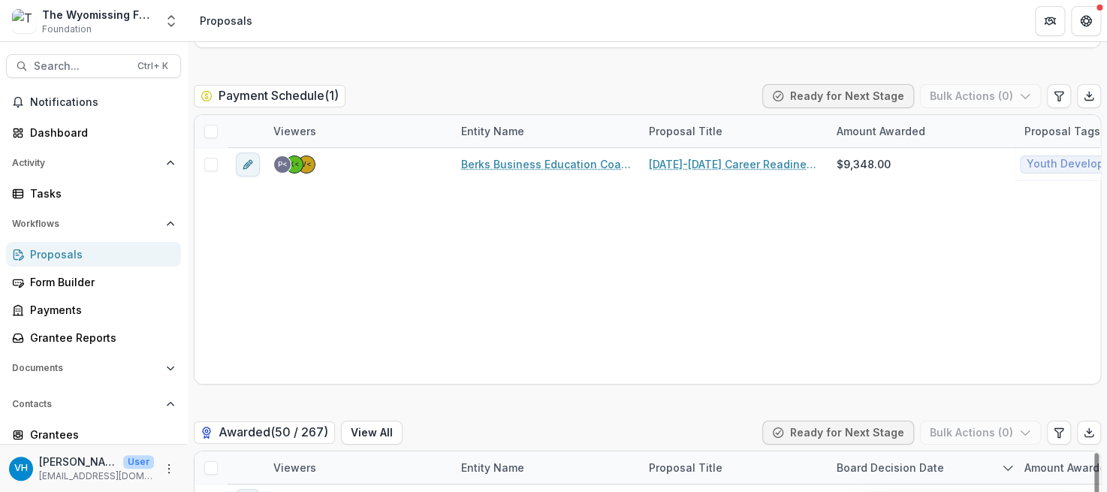
scroll to position [2254, 0]
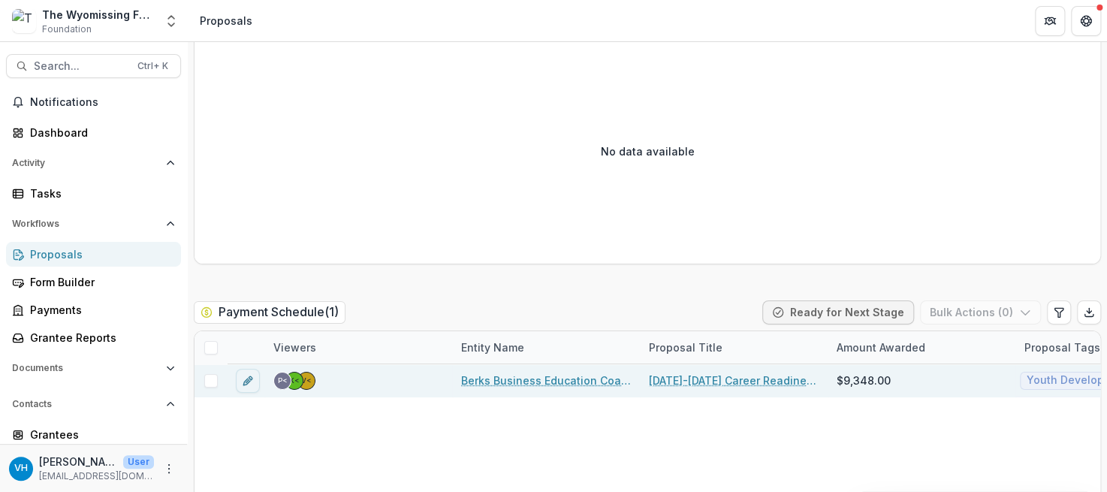
click at [513, 381] on link "Berks Business Education Coalition" at bounding box center [546, 380] width 170 height 16
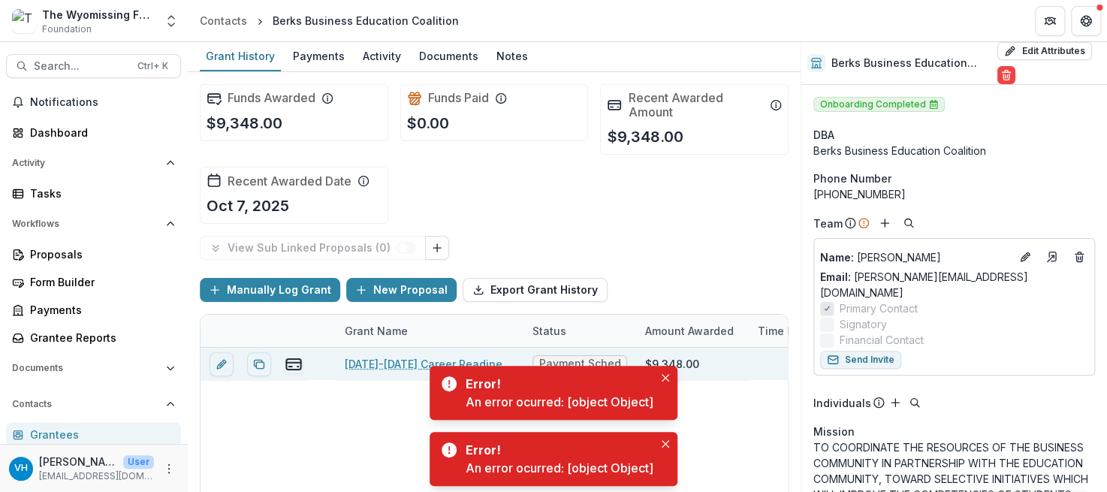
click at [400, 366] on link "[DATE]-[DATE] Career Readiness: Student Perspectives" at bounding box center [430, 364] width 170 height 16
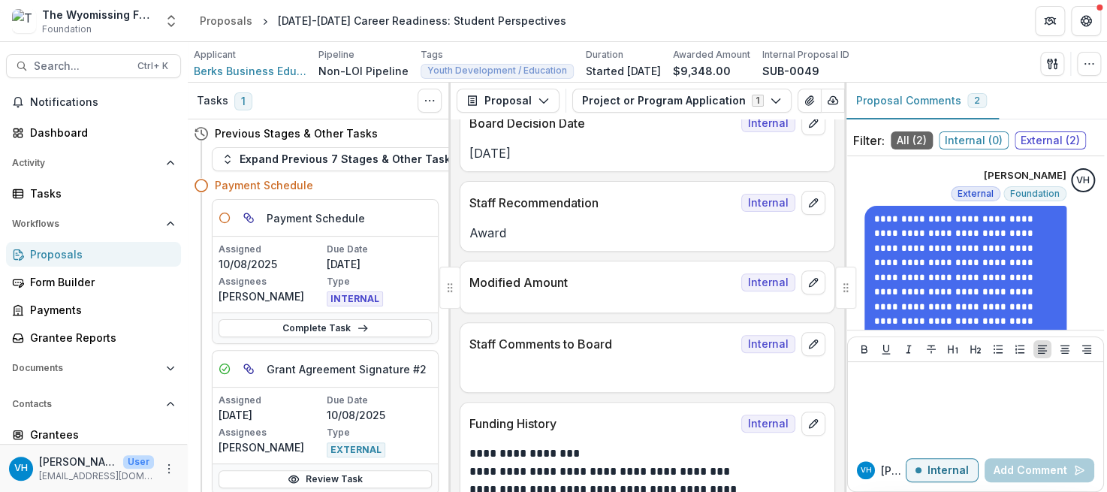
scroll to position [225, 0]
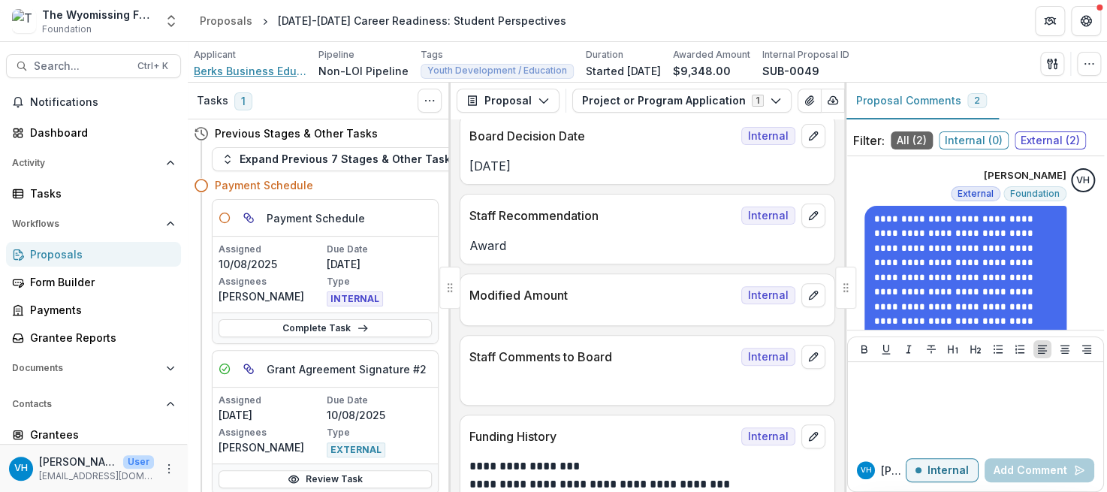
click at [246, 71] on span "Berks Business Education Coalition" at bounding box center [250, 71] width 113 height 16
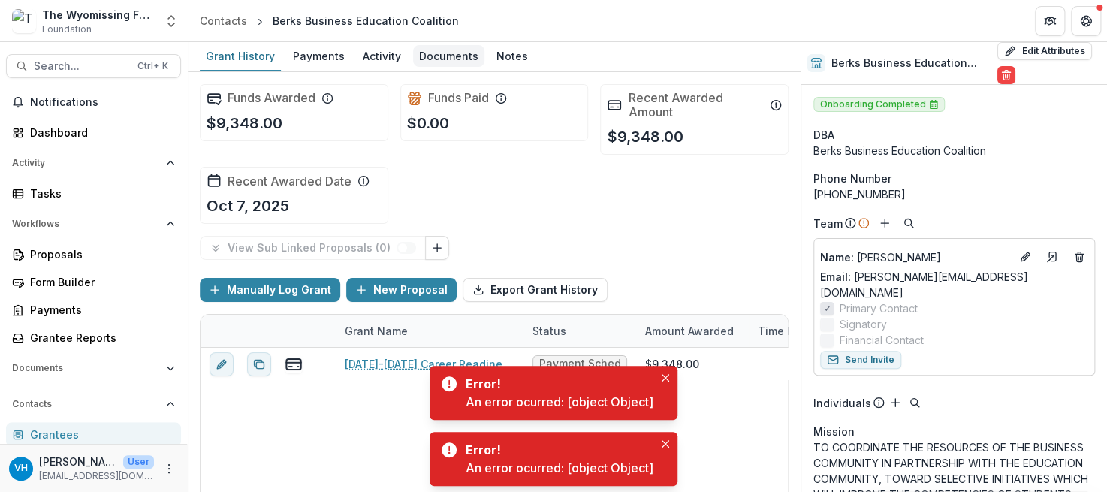
click at [421, 56] on div "Documents" at bounding box center [448, 56] width 71 height 22
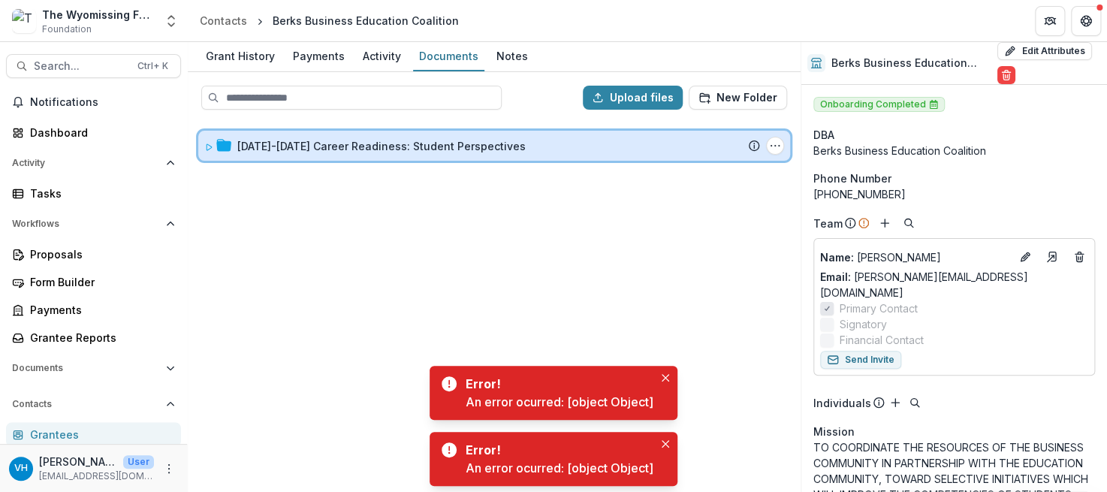
click at [208, 146] on icon at bounding box center [208, 147] width 9 height 9
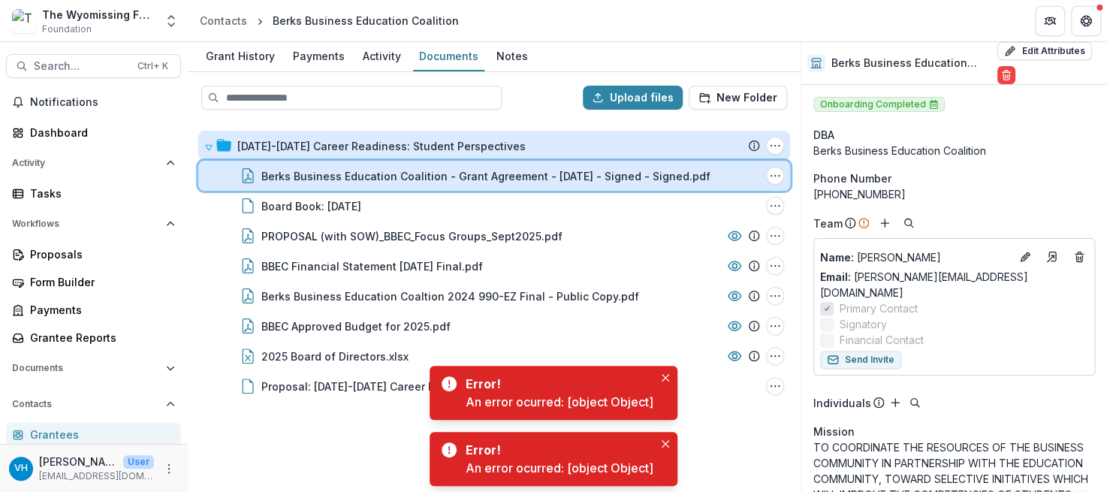
click at [377, 182] on div "Berks Business Education Coalition - Grant Agreement - [DATE] - Signed - Signed…" at bounding box center [494, 176] width 592 height 30
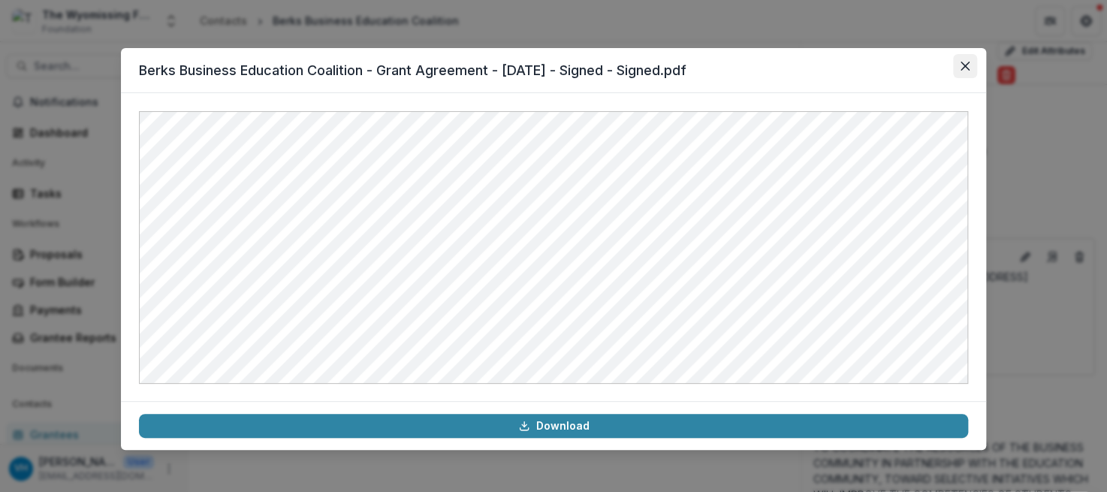
click at [967, 67] on icon "Close" at bounding box center [964, 66] width 9 height 9
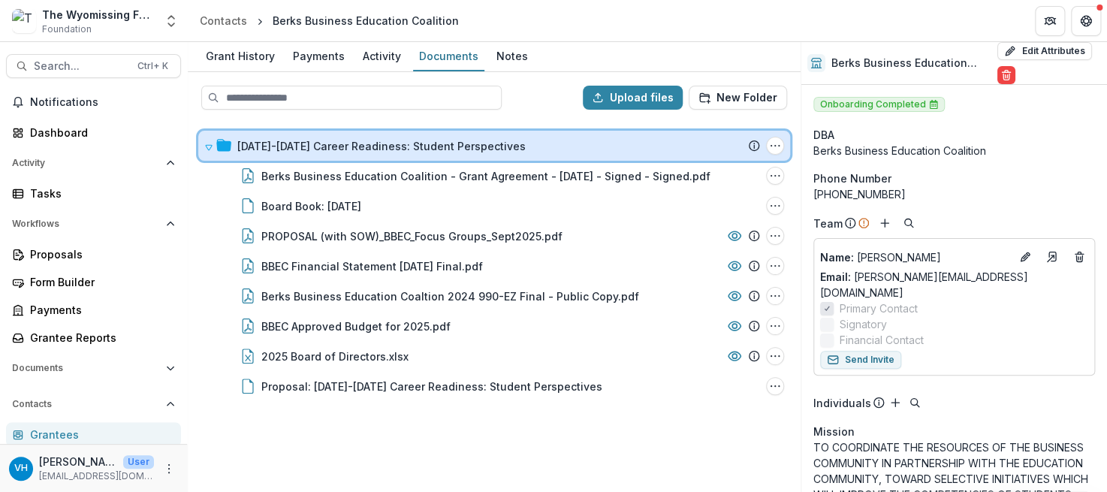
click at [209, 146] on icon at bounding box center [208, 147] width 9 height 9
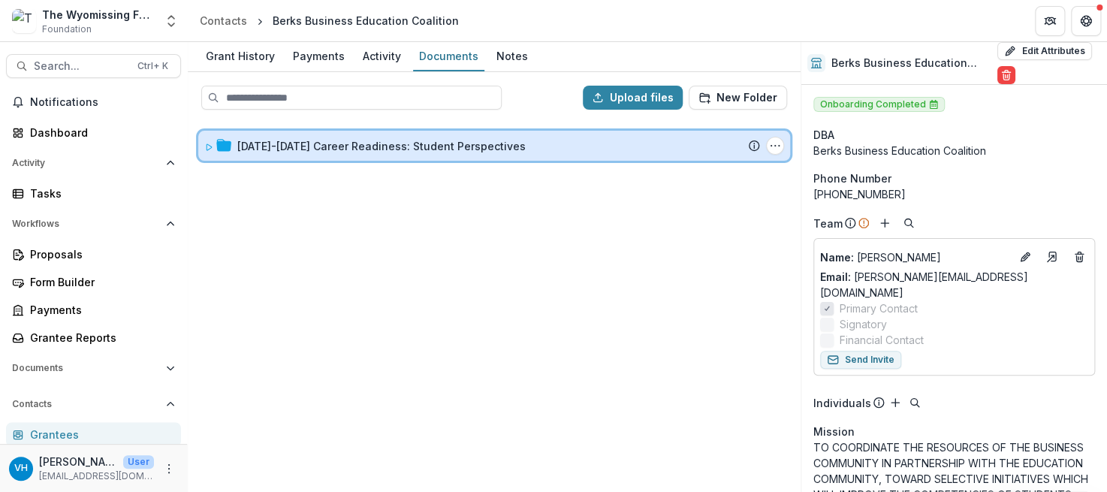
drag, startPoint x: 213, startPoint y: 143, endPoint x: 219, endPoint y: 149, distance: 8.5
click at [213, 143] on div at bounding box center [217, 146] width 27 height 16
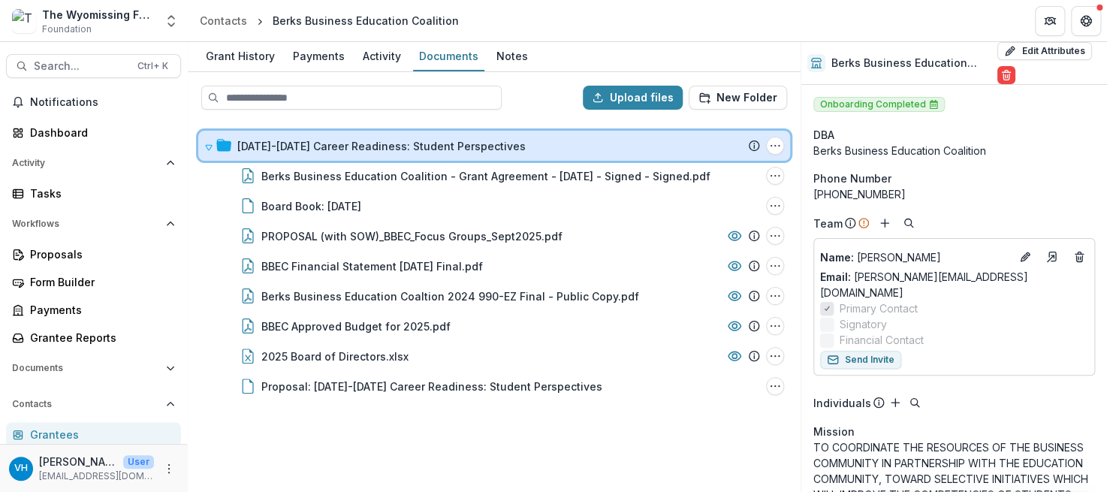
click at [207, 145] on icon at bounding box center [208, 147] width 9 height 9
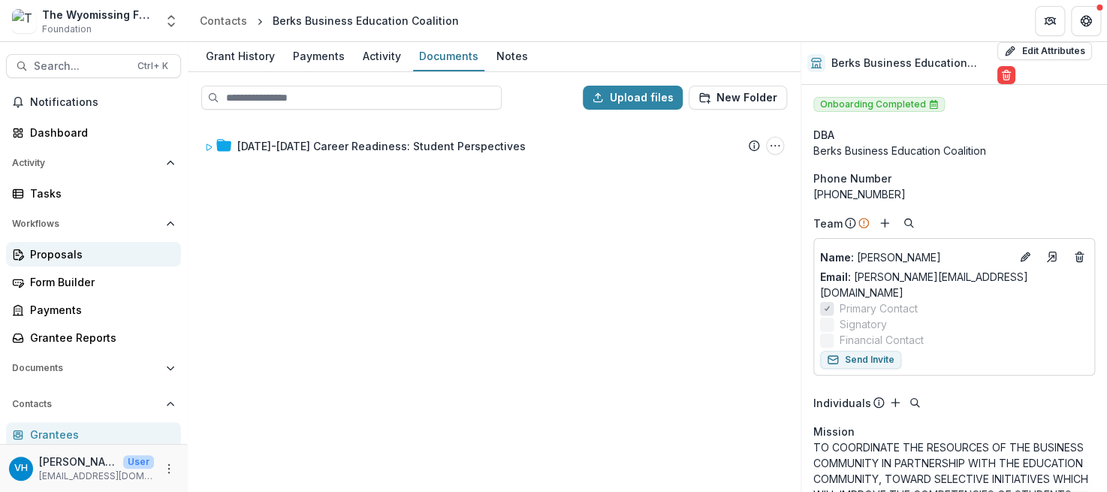
click at [95, 247] on div "Proposals" at bounding box center [99, 254] width 139 height 16
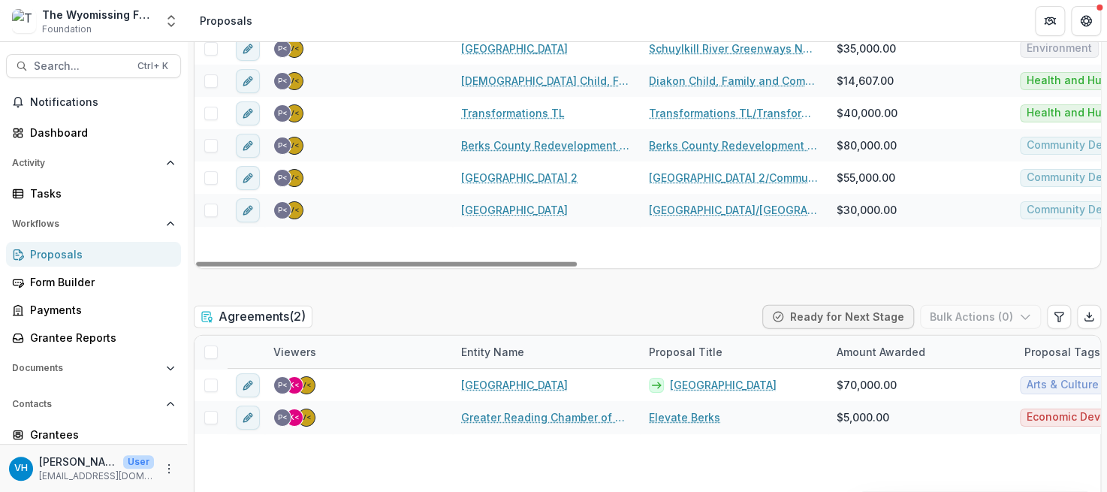
scroll to position [1802, 0]
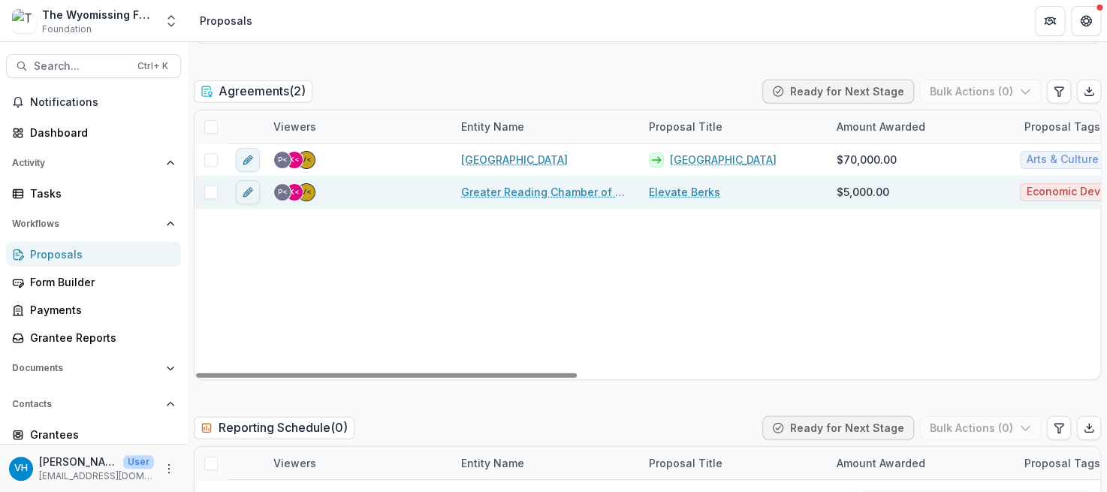
click at [504, 191] on link "Greater Reading Chamber of Commerce and Industry" at bounding box center [546, 192] width 170 height 16
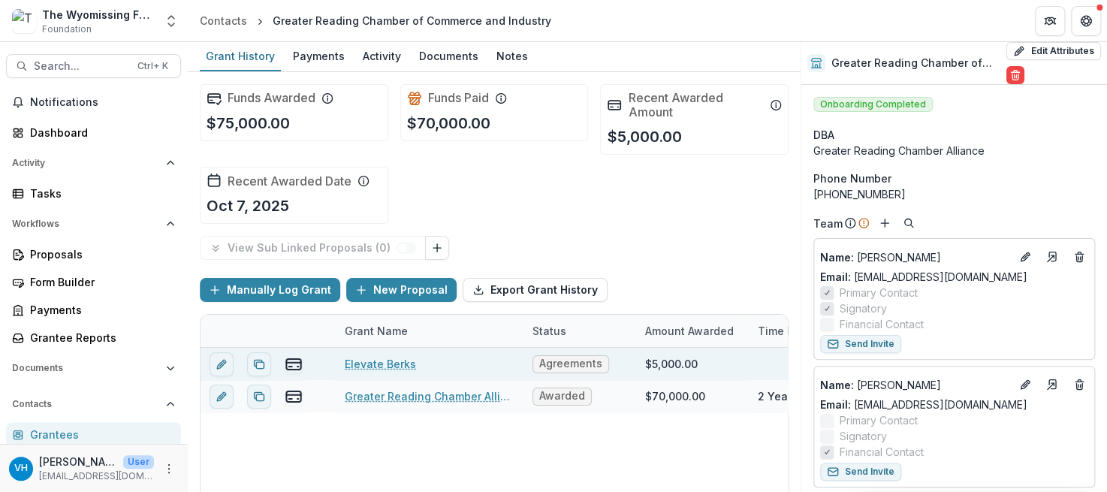
click at [366, 363] on link "Elevate Berks" at bounding box center [380, 364] width 71 height 16
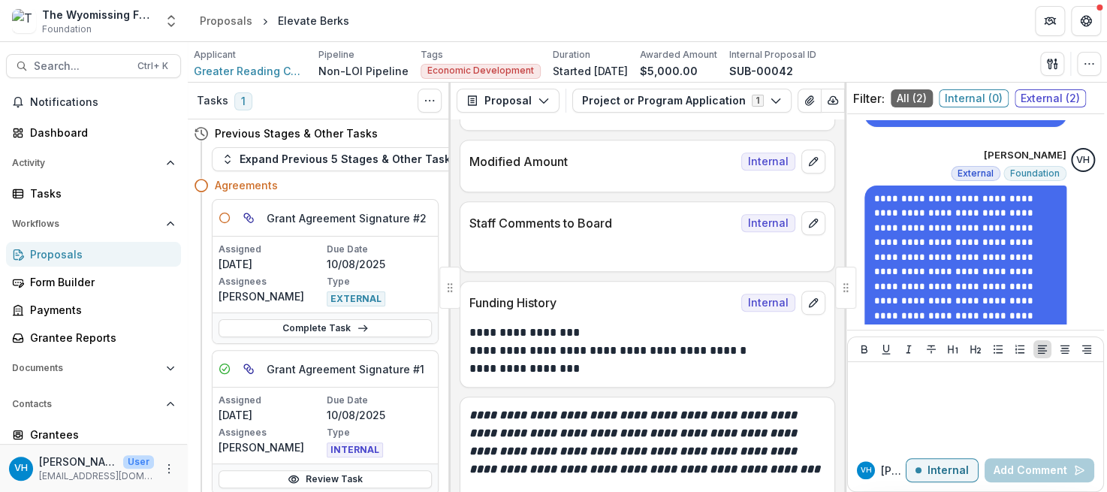
scroll to position [375, 0]
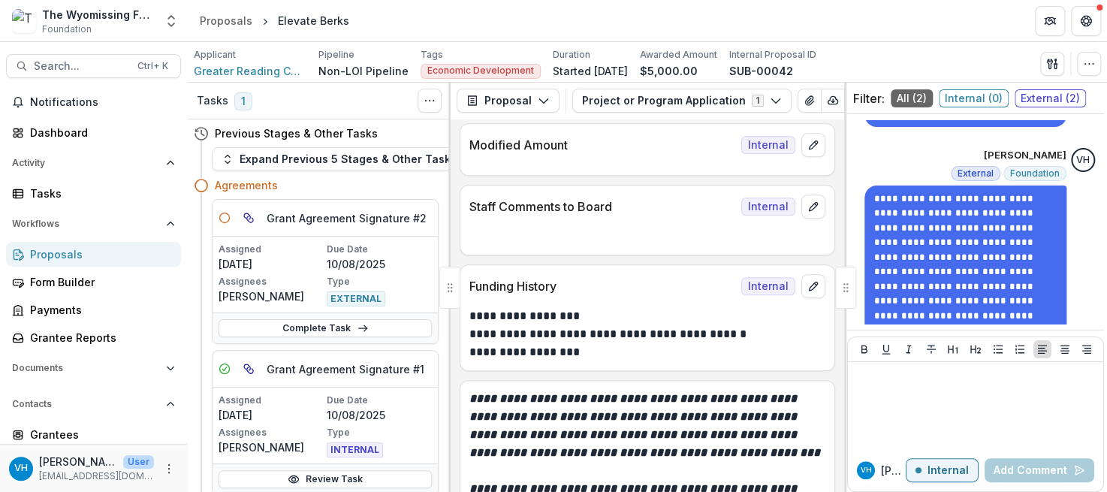
click at [120, 252] on div "Proposals" at bounding box center [99, 254] width 139 height 16
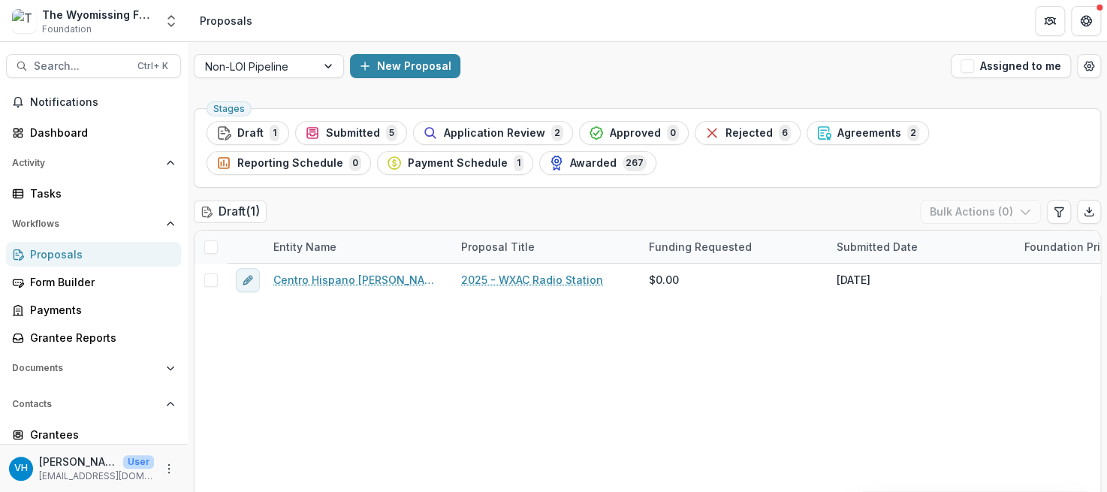
click at [130, 249] on div "Proposals" at bounding box center [99, 254] width 139 height 16
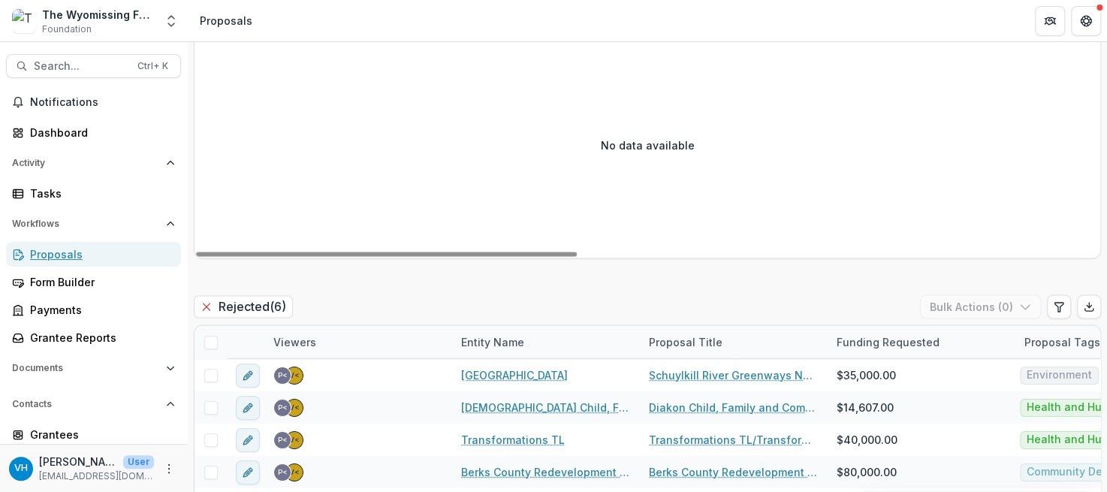
scroll to position [1352, 0]
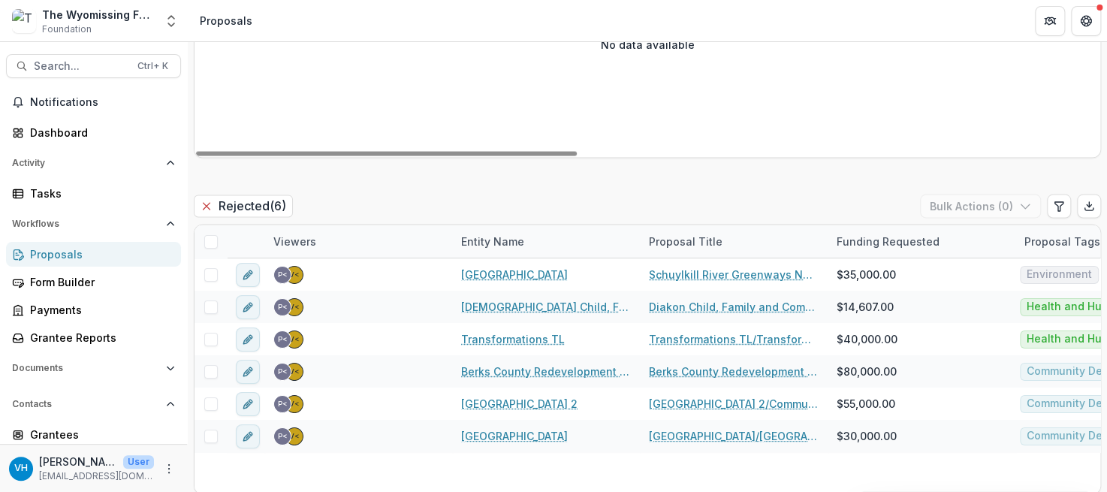
click at [139, 259] on div "Proposals" at bounding box center [99, 254] width 139 height 16
